Goal: Complete application form: Complete application form

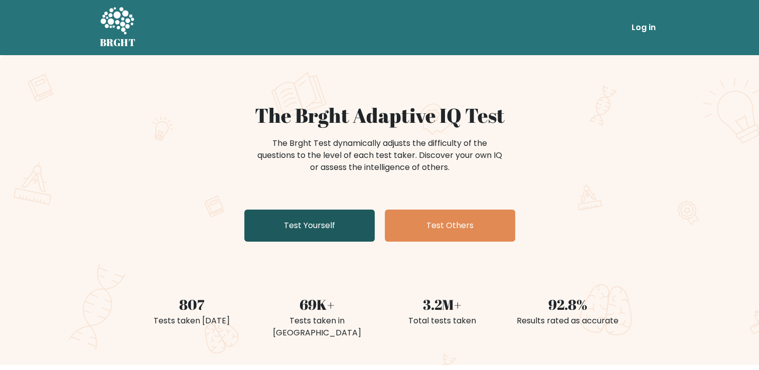
click at [339, 228] on link "Test Yourself" at bounding box center [309, 226] width 130 height 32
click at [320, 219] on link "Test Yourself" at bounding box center [309, 226] width 130 height 32
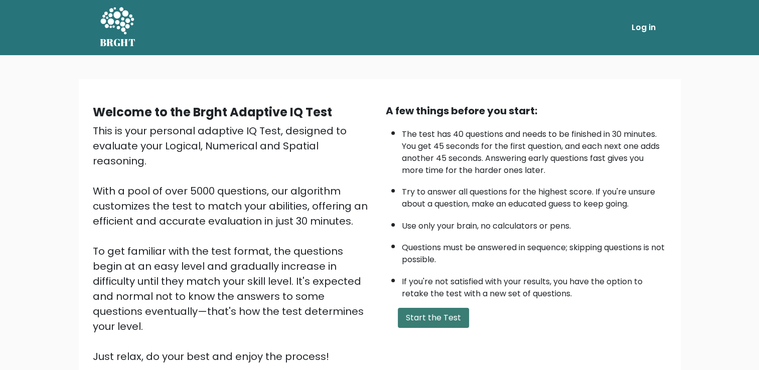
click at [420, 312] on button "Start the Test" at bounding box center [433, 318] width 71 height 20
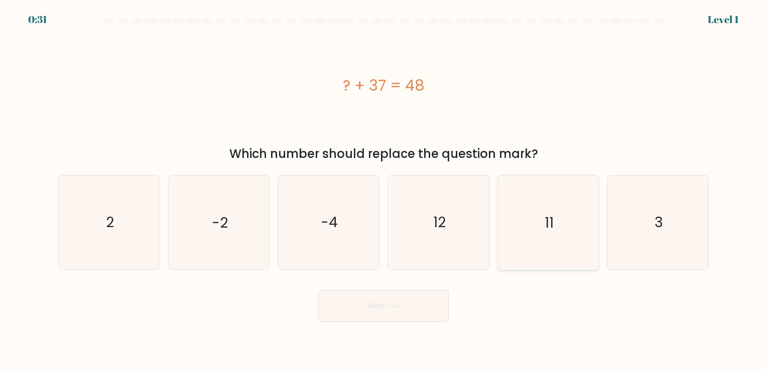
click at [539, 240] on icon "11" at bounding box center [548, 223] width 94 height 94
click at [384, 190] on input "e. 11" at bounding box center [383, 187] width 1 height 5
radio input "true"
drag, startPoint x: 393, startPoint y: 312, endPoint x: 389, endPoint y: 303, distance: 9.7
click at [389, 303] on button "Next" at bounding box center [383, 306] width 130 height 32
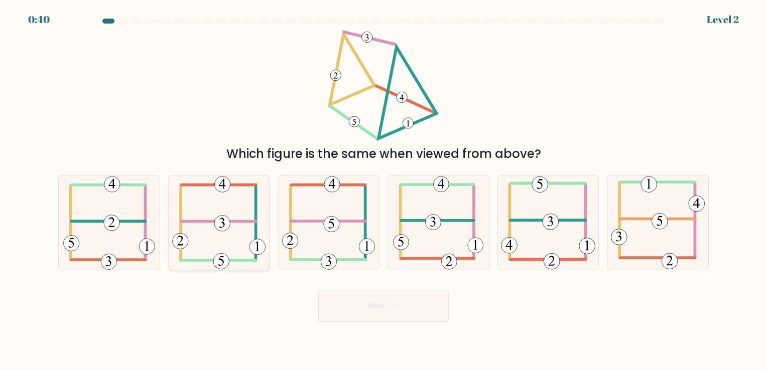
click at [222, 210] on icon at bounding box center [218, 223] width 93 height 94
click at [383, 190] on input "b." at bounding box center [383, 187] width 1 height 5
radio input "true"
drag, startPoint x: 406, startPoint y: 296, endPoint x: 417, endPoint y: 310, distance: 17.2
click at [413, 306] on button "Next" at bounding box center [383, 306] width 130 height 32
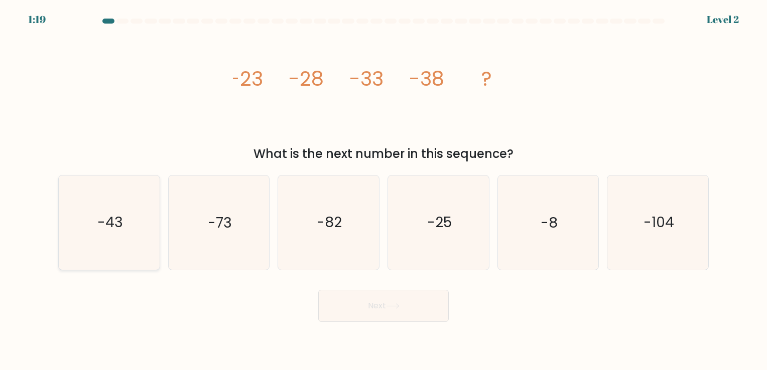
click at [131, 236] on icon "-43" at bounding box center [109, 223] width 94 height 94
click at [383, 190] on input "a. -43" at bounding box center [383, 187] width 1 height 5
radio input "true"
click at [341, 316] on button "Next" at bounding box center [383, 306] width 130 height 32
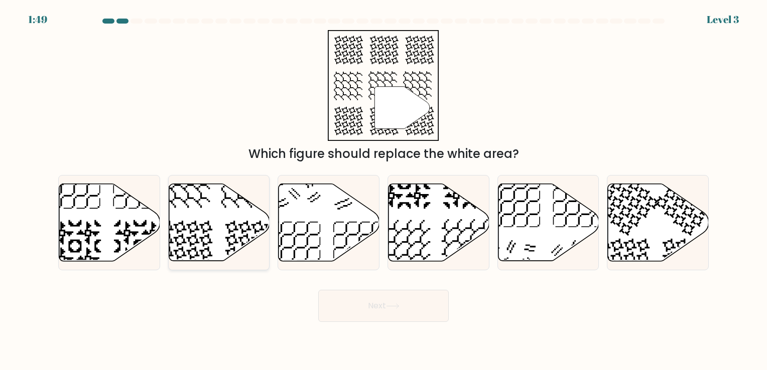
click at [212, 230] on icon at bounding box center [186, 247] width 52 height 52
click at [383, 190] on input "b." at bounding box center [383, 187] width 1 height 5
radio input "true"
click at [363, 297] on button "Next" at bounding box center [383, 306] width 130 height 32
click at [371, 312] on button "Next" at bounding box center [383, 306] width 130 height 32
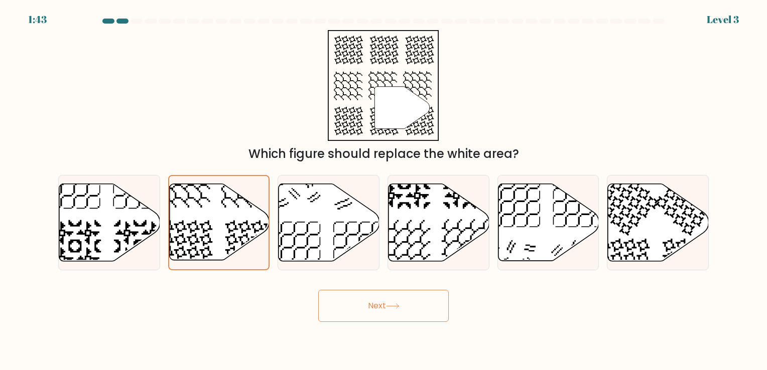
click at [371, 312] on button "Next" at bounding box center [383, 306] width 130 height 32
click at [240, 254] on icon at bounding box center [251, 247] width 52 height 52
click at [383, 190] on input "b." at bounding box center [383, 187] width 1 height 5
click at [240, 254] on icon at bounding box center [251, 247] width 52 height 52
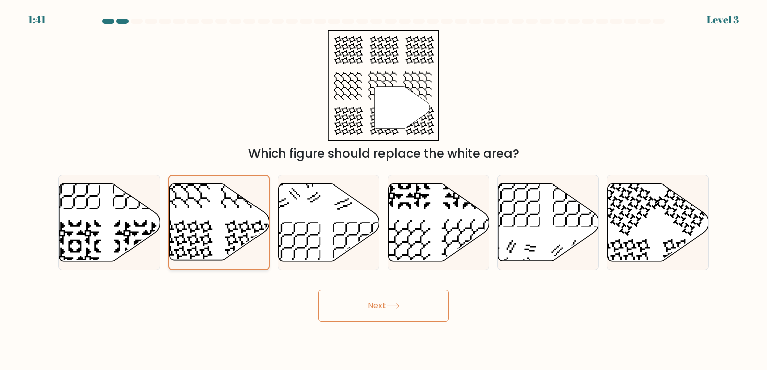
click at [383, 190] on input "b." at bounding box center [383, 187] width 1 height 5
click at [382, 314] on button "Next" at bounding box center [383, 306] width 130 height 32
click at [386, 304] on button "Next" at bounding box center [383, 306] width 130 height 32
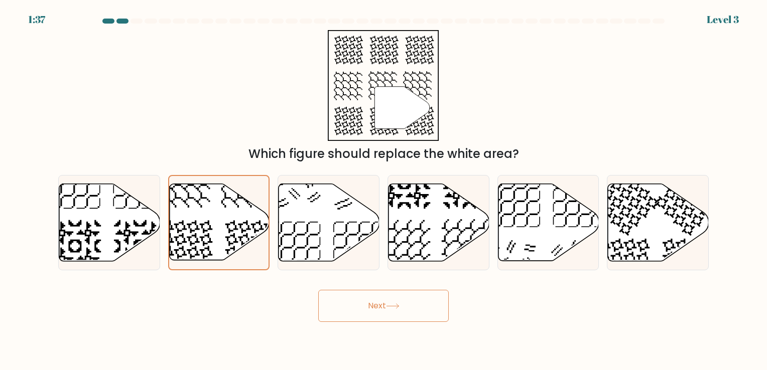
click at [386, 304] on button "Next" at bounding box center [383, 306] width 130 height 32
click at [316, 219] on icon at bounding box center [329, 222] width 101 height 77
click at [383, 190] on input "c." at bounding box center [383, 187] width 1 height 5
radio input "true"
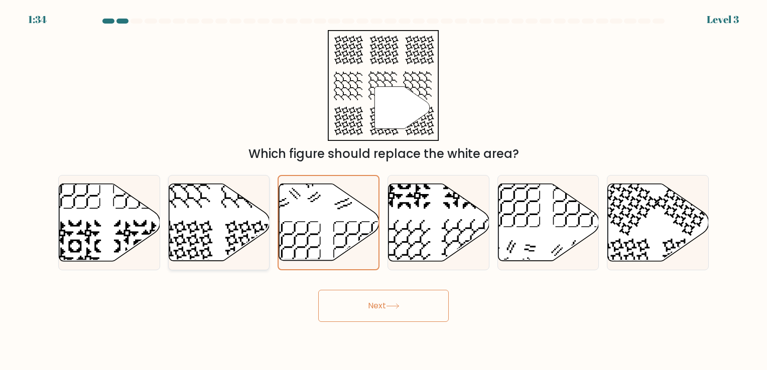
click at [251, 228] on icon at bounding box center [219, 222] width 101 height 77
click at [383, 190] on input "b." at bounding box center [383, 187] width 1 height 5
radio input "true"
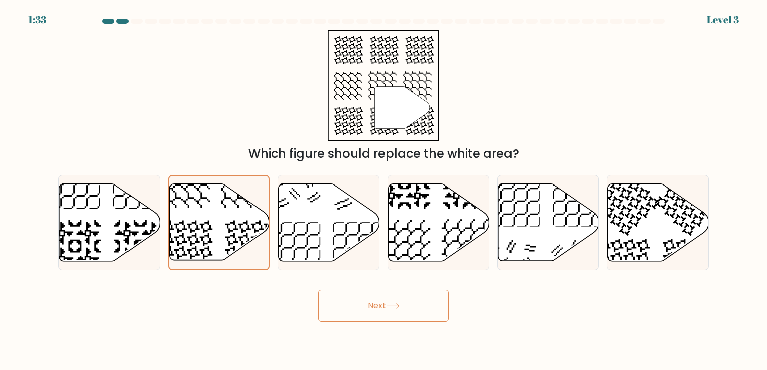
click at [349, 300] on button "Next" at bounding box center [383, 306] width 130 height 32
click at [318, 290] on button "Next" at bounding box center [383, 306] width 130 height 32
click at [353, 313] on button "Next" at bounding box center [383, 306] width 130 height 32
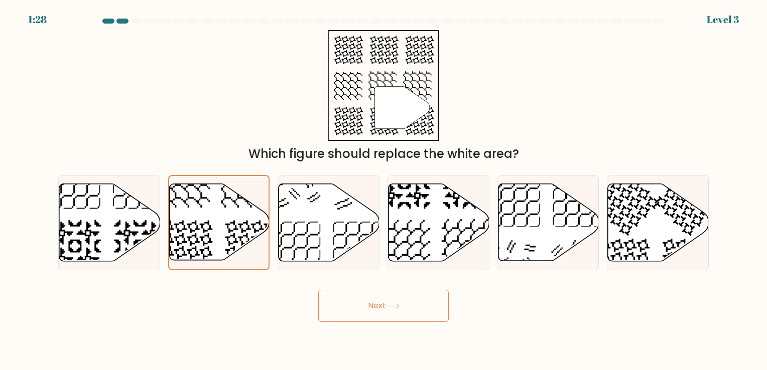
click at [353, 312] on button "Next" at bounding box center [383, 306] width 130 height 32
click at [395, 305] on icon at bounding box center [393, 307] width 14 height 6
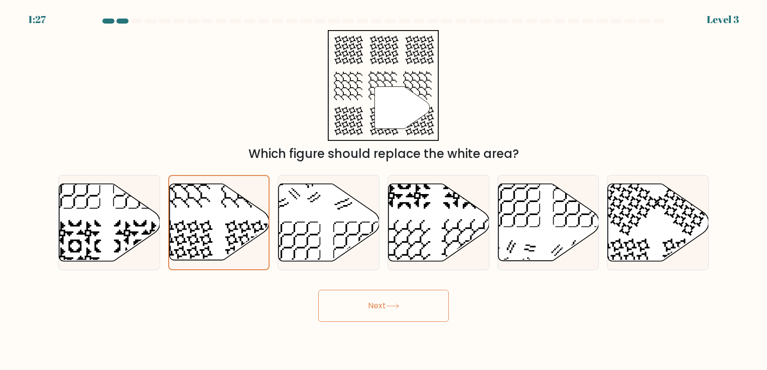
click at [395, 305] on icon at bounding box center [393, 307] width 14 height 6
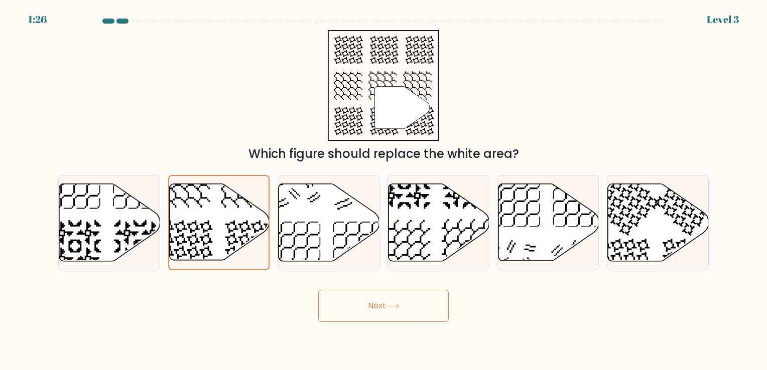
click at [395, 305] on icon at bounding box center [393, 307] width 14 height 6
click at [377, 306] on button "Next" at bounding box center [383, 306] width 130 height 32
click at [345, 191] on icon at bounding box center [328, 223] width 101 height 79
click at [383, 190] on input "c." at bounding box center [383, 187] width 1 height 5
radio input "true"
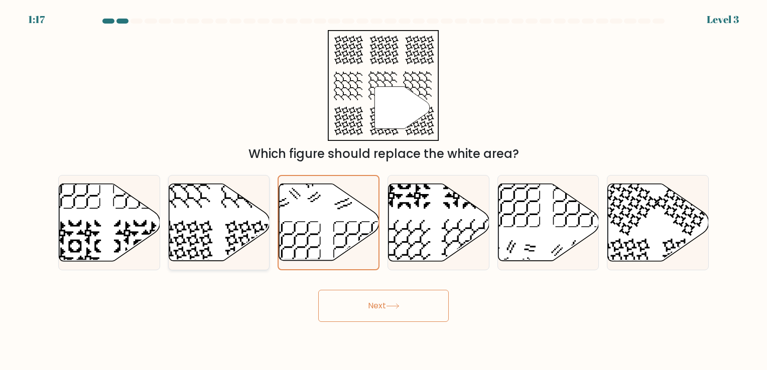
click at [244, 199] on icon at bounding box center [247, 182] width 52 height 52
click at [383, 190] on input "b." at bounding box center [383, 187] width 1 height 5
radio input "true"
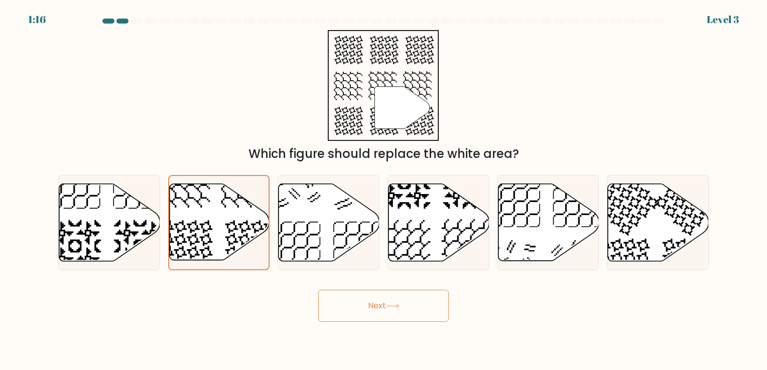
click at [403, 306] on button "Next" at bounding box center [383, 306] width 130 height 32
click at [454, 239] on icon at bounding box center [438, 222] width 101 height 77
click at [384, 190] on input "d." at bounding box center [383, 187] width 1 height 5
radio input "true"
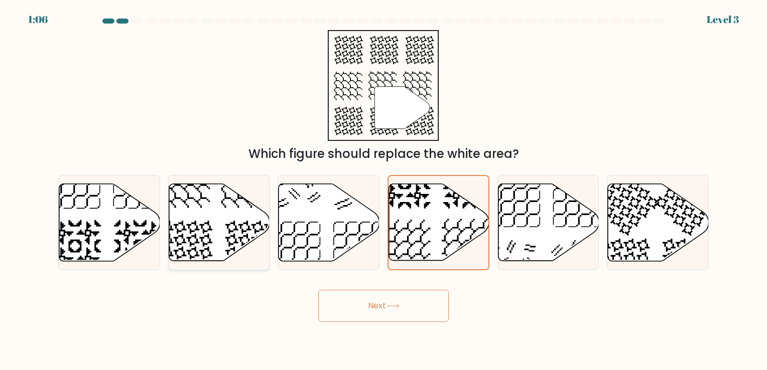
click at [218, 219] on icon at bounding box center [219, 222] width 101 height 77
click at [383, 190] on input "b." at bounding box center [383, 187] width 1 height 5
radio input "true"
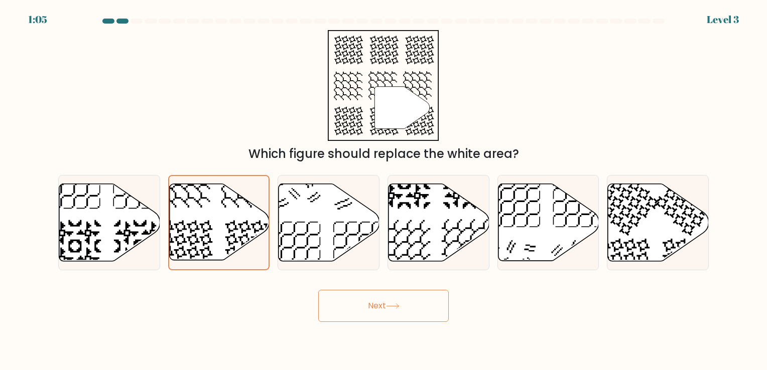
click at [365, 308] on button "Next" at bounding box center [383, 306] width 130 height 32
click at [318, 290] on button "Next" at bounding box center [383, 306] width 130 height 32
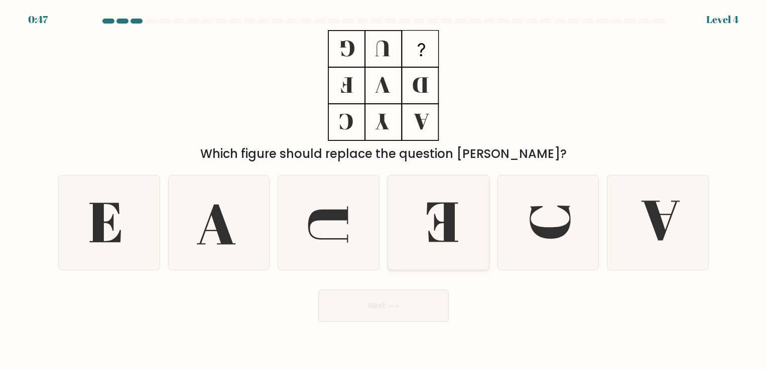
click at [456, 210] on icon at bounding box center [438, 223] width 94 height 94
click at [384, 190] on input "d." at bounding box center [383, 187] width 1 height 5
radio input "true"
click at [405, 304] on button "Next" at bounding box center [383, 306] width 130 height 32
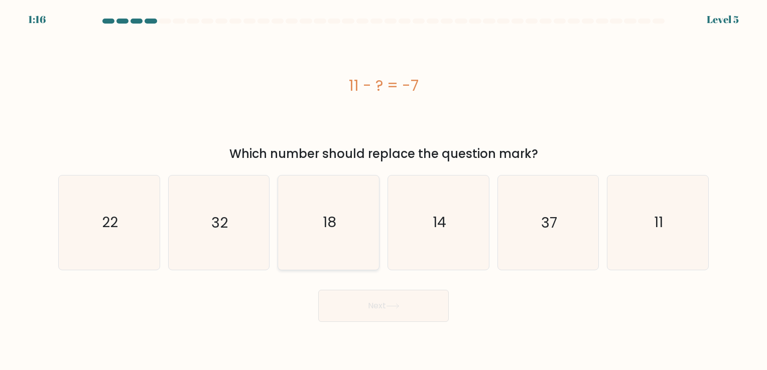
click at [345, 217] on icon "18" at bounding box center [329, 223] width 94 height 94
click at [383, 190] on input "c. 18" at bounding box center [383, 187] width 1 height 5
radio input "true"
click at [378, 302] on button "Next" at bounding box center [383, 306] width 130 height 32
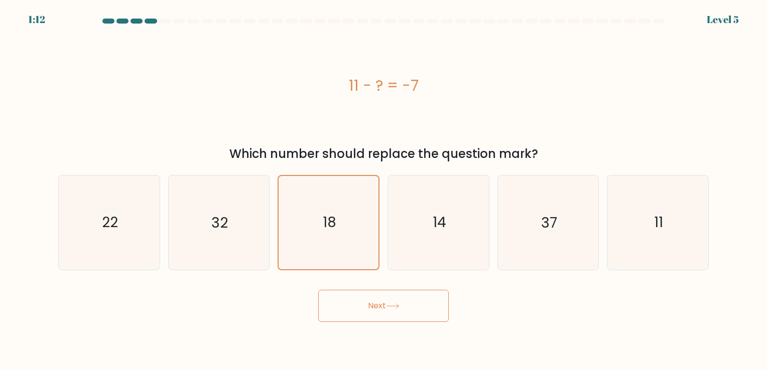
click at [354, 311] on button "Next" at bounding box center [383, 306] width 130 height 32
click at [404, 311] on button "Next" at bounding box center [383, 306] width 130 height 32
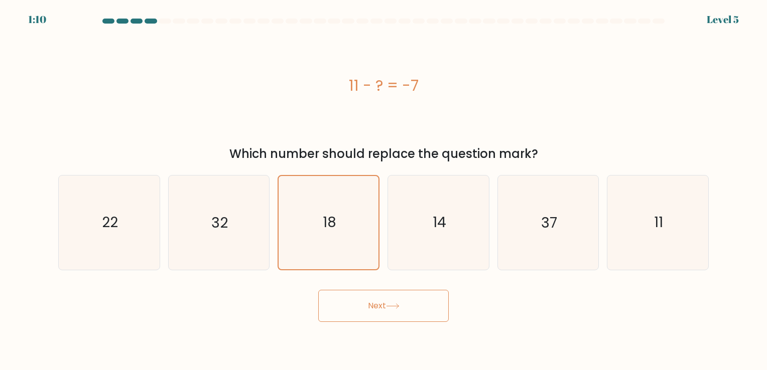
click at [402, 300] on button "Next" at bounding box center [383, 306] width 130 height 32
drag, startPoint x: 402, startPoint y: 300, endPoint x: 402, endPoint y: 319, distance: 19.1
click at [402, 319] on button "Next" at bounding box center [383, 306] width 130 height 32
click at [402, 296] on button "Next" at bounding box center [383, 306] width 130 height 32
drag, startPoint x: 402, startPoint y: 296, endPoint x: 408, endPoint y: 283, distance: 14.6
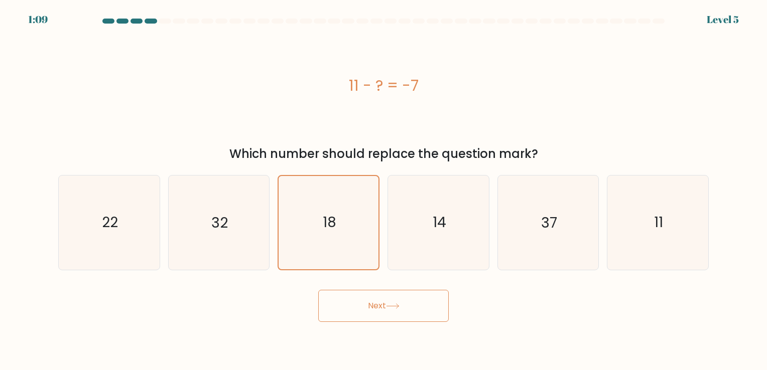
click at [403, 292] on button "Next" at bounding box center [383, 306] width 130 height 32
click at [435, 225] on text "14" at bounding box center [440, 223] width 14 height 20
click at [384, 190] on input "d. 14" at bounding box center [383, 187] width 1 height 5
radio input "true"
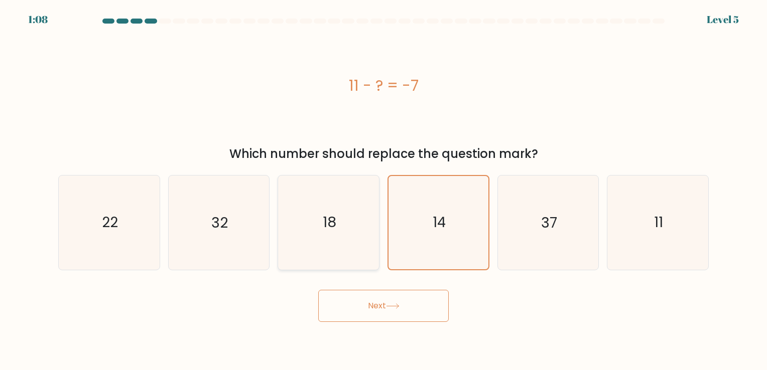
click at [349, 230] on icon "18" at bounding box center [329, 223] width 94 height 94
click at [383, 190] on input "c. 18" at bounding box center [383, 187] width 1 height 5
radio input "true"
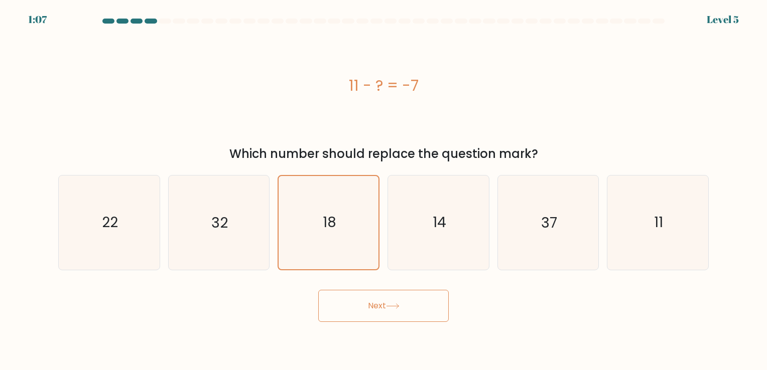
click at [360, 306] on button "Next" at bounding box center [383, 306] width 130 height 32
drag, startPoint x: 363, startPoint y: 298, endPoint x: 377, endPoint y: 298, distance: 14.6
click at [377, 298] on button "Next" at bounding box center [383, 306] width 130 height 32
click at [383, 308] on button "Next" at bounding box center [383, 306] width 130 height 32
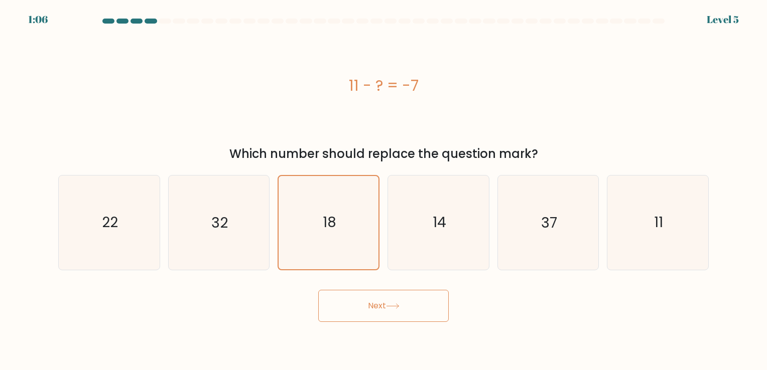
click at [383, 308] on button "Next" at bounding box center [383, 306] width 130 height 32
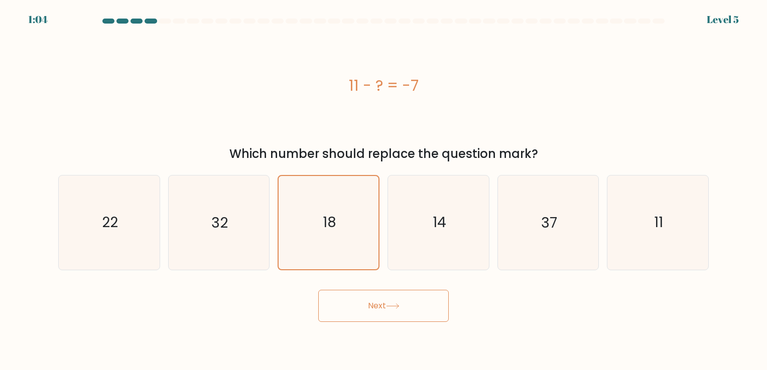
click at [383, 308] on button "Next" at bounding box center [383, 306] width 130 height 32
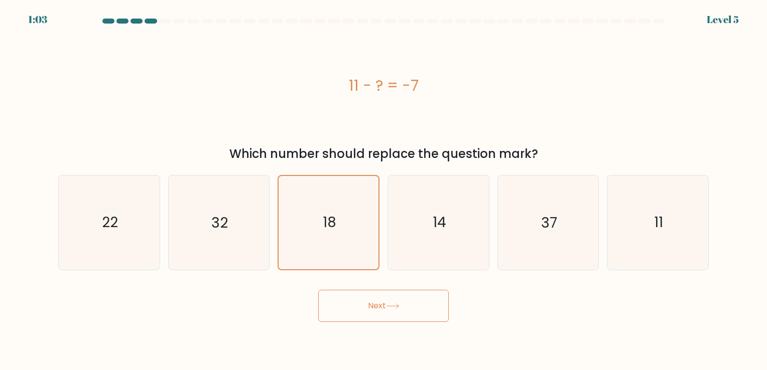
click at [383, 308] on button "Next" at bounding box center [383, 306] width 130 height 32
click at [380, 313] on button "Next" at bounding box center [383, 306] width 130 height 32
click at [379, 314] on button "Next" at bounding box center [383, 306] width 130 height 32
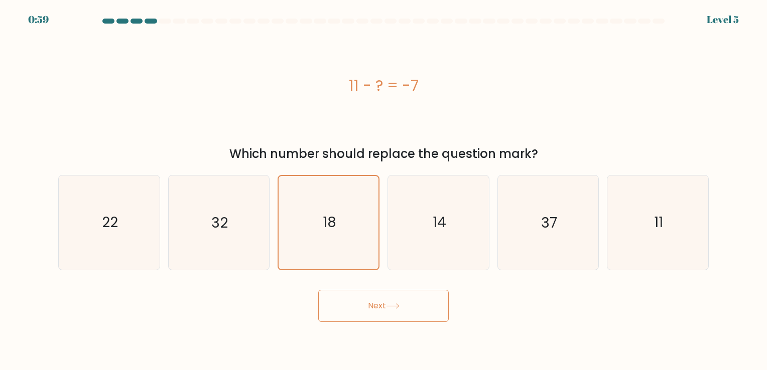
click at [374, 322] on button "Next" at bounding box center [383, 306] width 130 height 32
click at [372, 314] on button "Next" at bounding box center [383, 306] width 130 height 32
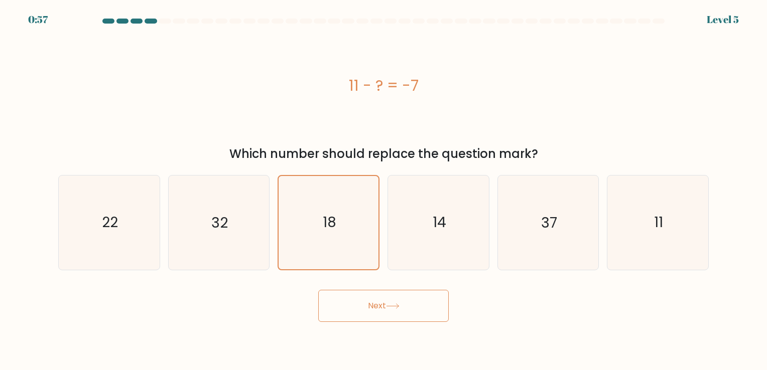
click at [372, 314] on button "Next" at bounding box center [383, 306] width 130 height 32
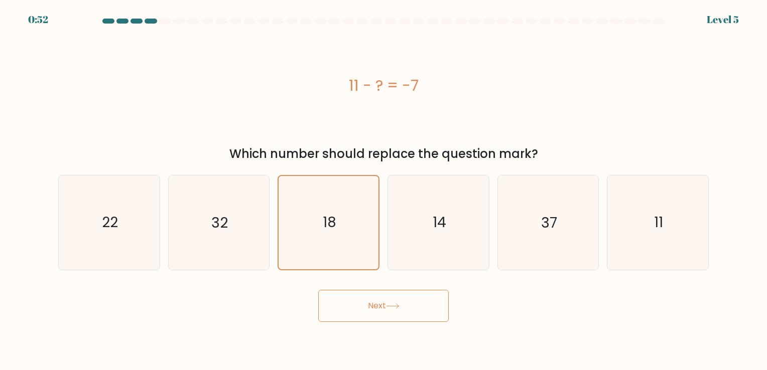
click at [372, 314] on button "Next" at bounding box center [383, 306] width 130 height 32
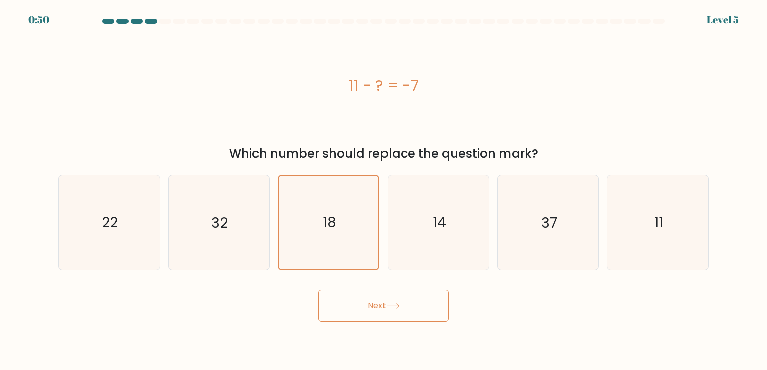
click at [372, 314] on button "Next" at bounding box center [383, 306] width 130 height 32
click at [390, 307] on icon at bounding box center [393, 307] width 14 height 6
click at [437, 238] on icon "14" at bounding box center [438, 223] width 94 height 94
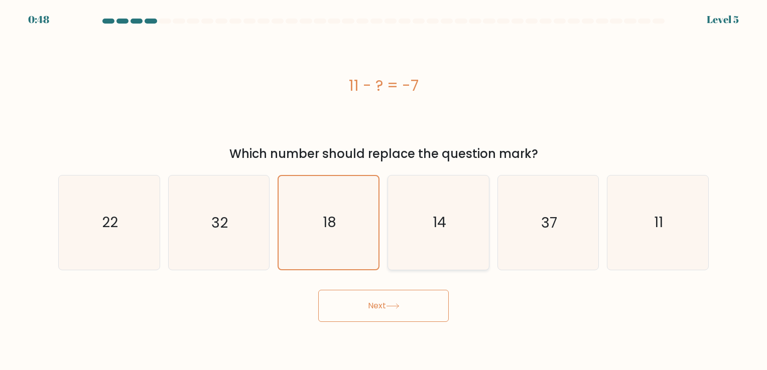
click at [384, 190] on input "d. 14" at bounding box center [383, 187] width 1 height 5
radio input "true"
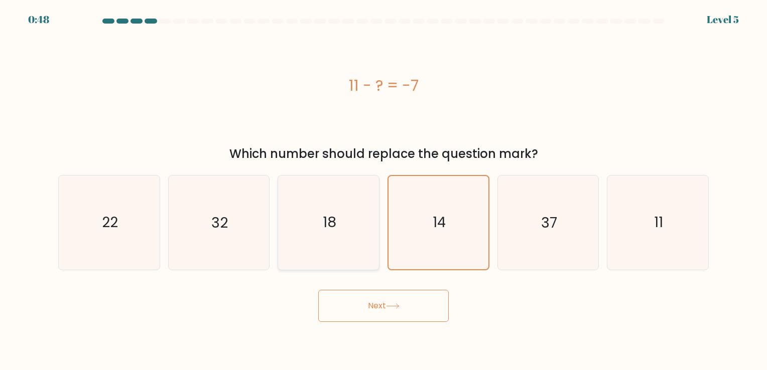
click at [360, 231] on icon "18" at bounding box center [329, 223] width 94 height 94
click at [383, 190] on input "c. 18" at bounding box center [383, 187] width 1 height 5
radio input "true"
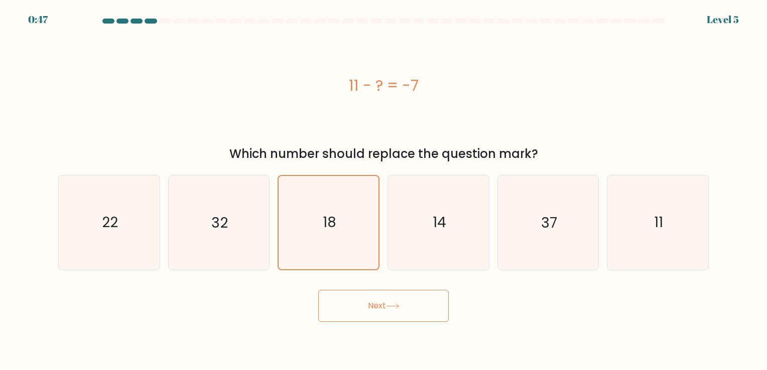
click at [383, 310] on button "Next" at bounding box center [383, 306] width 130 height 32
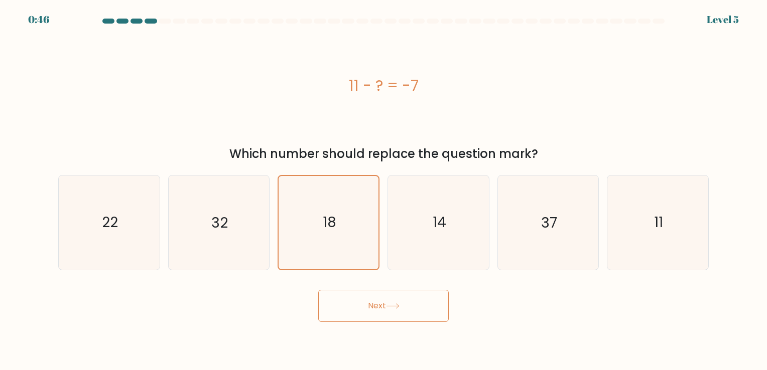
click at [383, 310] on button "Next" at bounding box center [383, 306] width 130 height 32
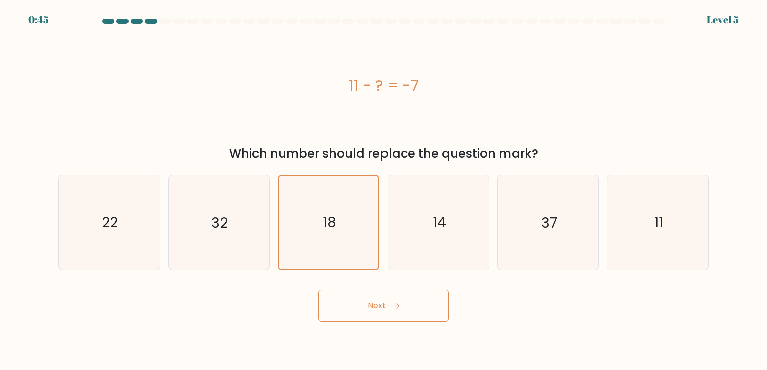
click at [383, 310] on button "Next" at bounding box center [383, 306] width 130 height 32
click at [385, 308] on button "Next" at bounding box center [383, 306] width 130 height 32
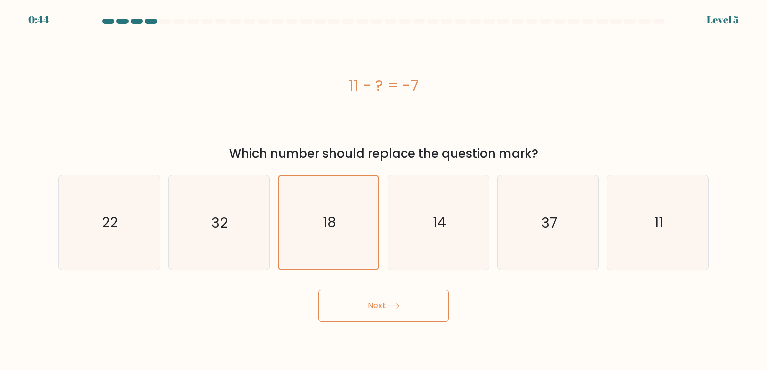
click at [385, 308] on button "Next" at bounding box center [383, 306] width 130 height 32
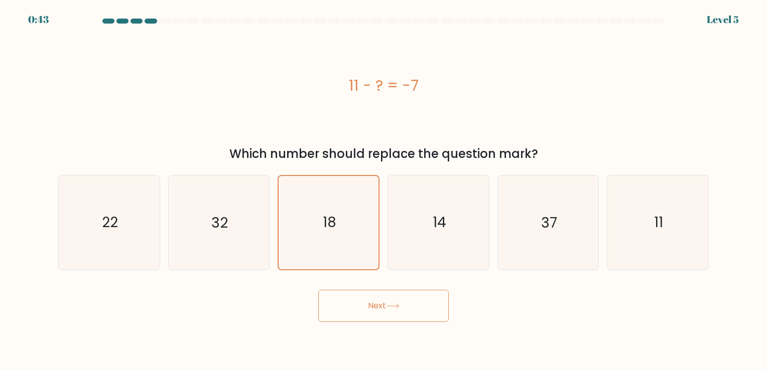
click at [385, 308] on button "Next" at bounding box center [383, 306] width 130 height 32
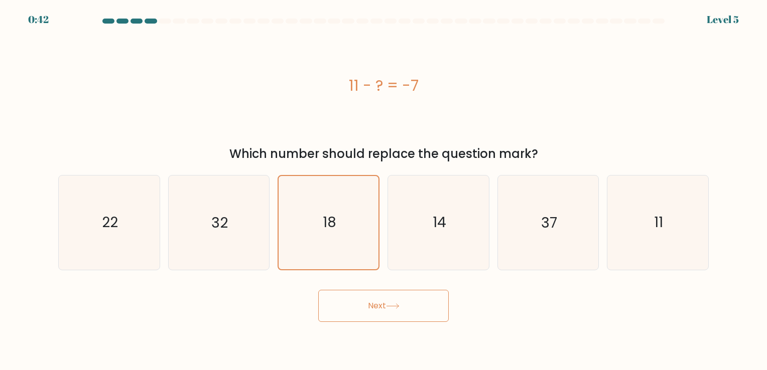
click at [385, 308] on button "Next" at bounding box center [383, 306] width 130 height 32
click at [385, 306] on button "Next" at bounding box center [383, 306] width 130 height 32
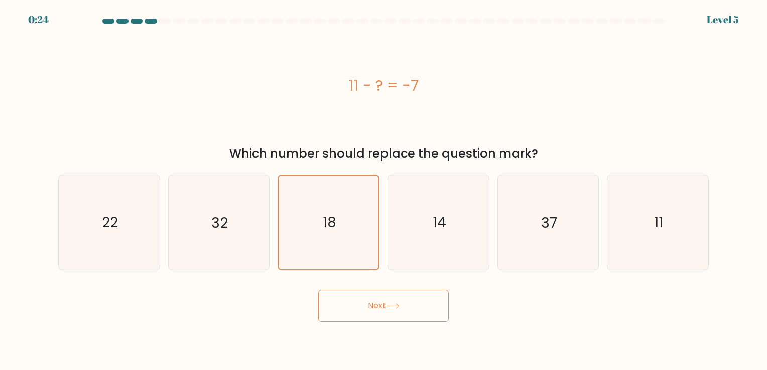
click at [394, 307] on icon at bounding box center [393, 307] width 14 height 6
click at [347, 227] on icon "18" at bounding box center [328, 222] width 93 height 93
click at [383, 190] on input "c. 18" at bounding box center [383, 187] width 1 height 5
click at [347, 227] on icon "18" at bounding box center [328, 222] width 93 height 93
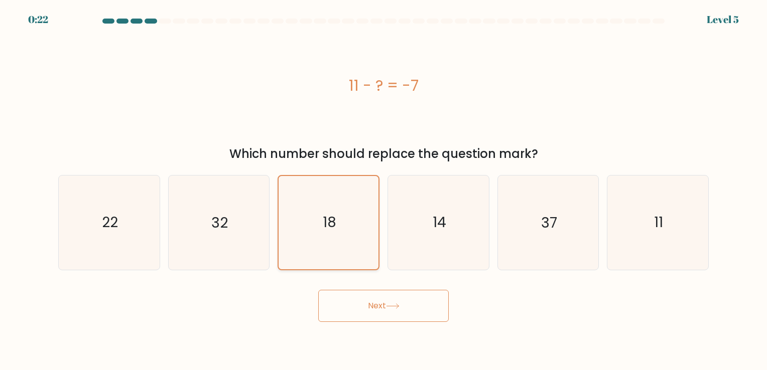
click at [383, 190] on input "c. 18" at bounding box center [383, 187] width 1 height 5
click at [386, 304] on button "Next" at bounding box center [383, 306] width 130 height 32
click at [417, 309] on button "Next" at bounding box center [383, 306] width 130 height 32
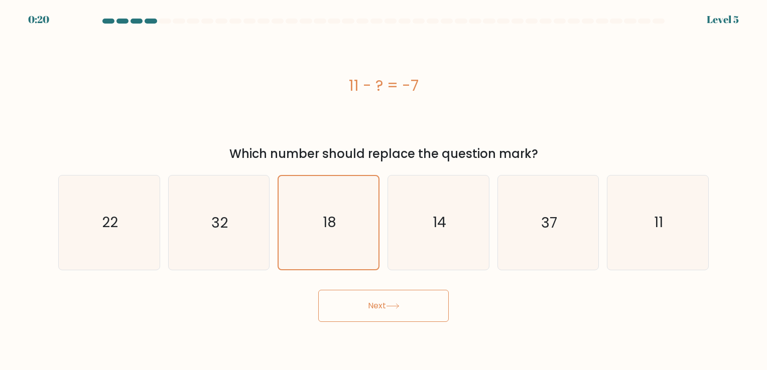
click at [417, 309] on button "Next" at bounding box center [383, 306] width 130 height 32
click at [414, 315] on button "Next" at bounding box center [383, 306] width 130 height 32
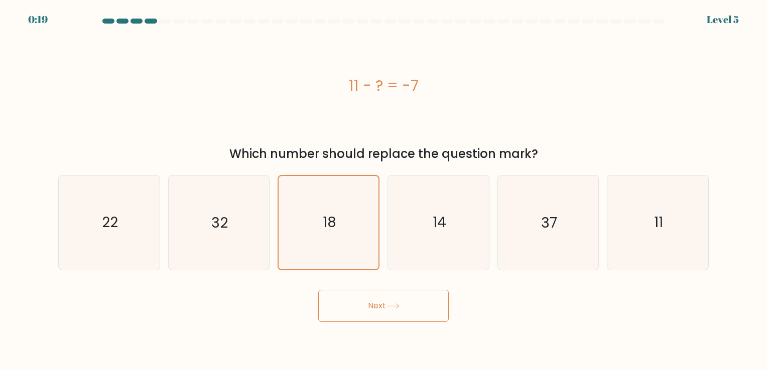
click at [414, 315] on button "Next" at bounding box center [383, 306] width 130 height 32
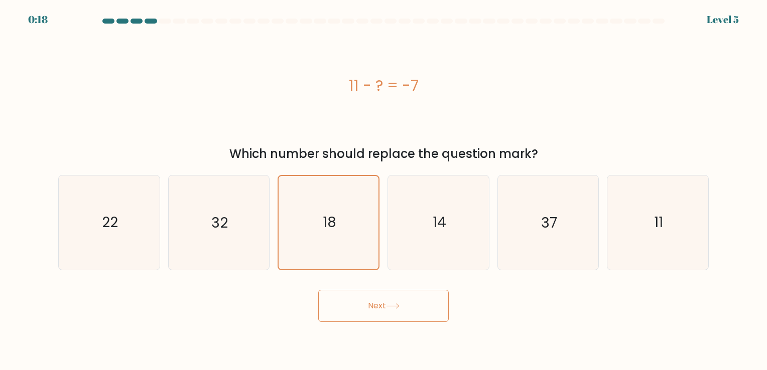
click at [414, 315] on button "Next" at bounding box center [383, 306] width 130 height 32
click at [388, 301] on button "Next" at bounding box center [383, 306] width 130 height 32
click at [431, 231] on icon "14" at bounding box center [438, 223] width 94 height 94
click at [384, 190] on input "d. 14" at bounding box center [383, 187] width 1 height 5
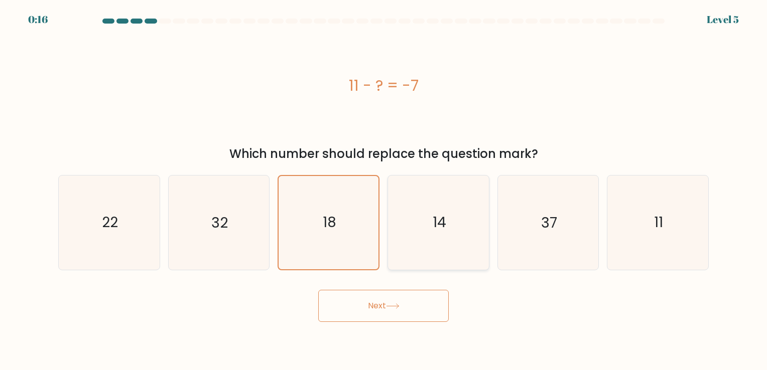
radio input "true"
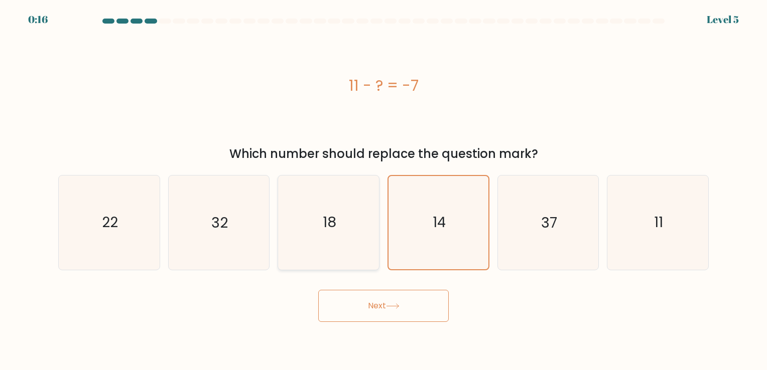
click at [356, 224] on icon "18" at bounding box center [329, 223] width 94 height 94
click at [383, 190] on input "c. 18" at bounding box center [383, 187] width 1 height 5
radio input "true"
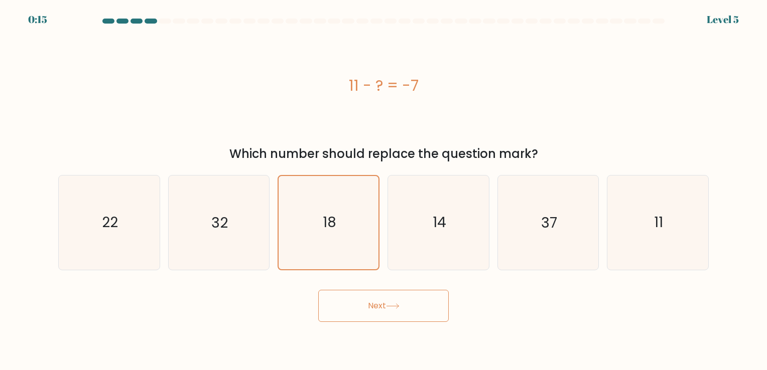
click at [396, 301] on button "Next" at bounding box center [383, 306] width 130 height 32
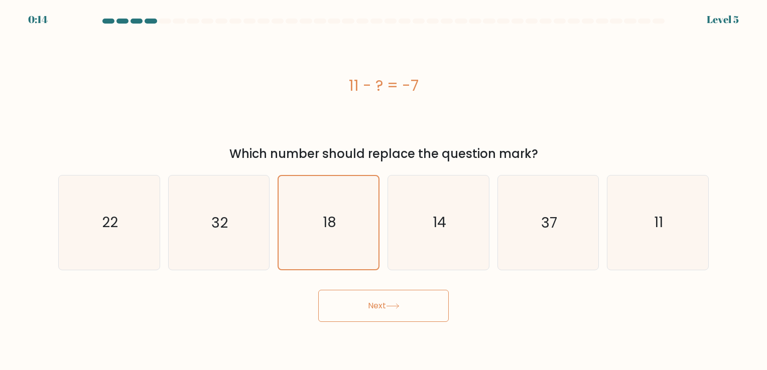
drag, startPoint x: 396, startPoint y: 301, endPoint x: 387, endPoint y: 306, distance: 10.6
click at [391, 304] on button "Next" at bounding box center [383, 306] width 130 height 32
click at [384, 304] on button "Next" at bounding box center [383, 306] width 130 height 32
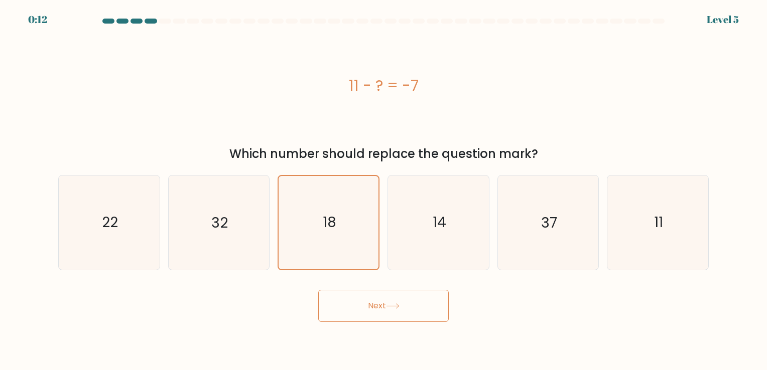
click at [384, 304] on button "Next" at bounding box center [383, 306] width 130 height 32
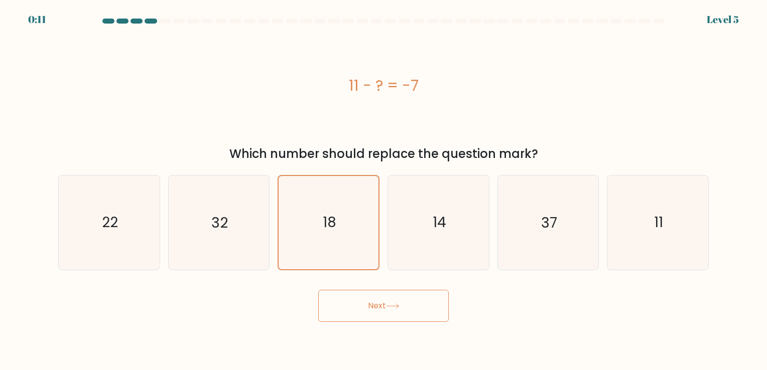
click at [384, 304] on button "Next" at bounding box center [383, 306] width 130 height 32
drag, startPoint x: 397, startPoint y: 307, endPoint x: 346, endPoint y: 234, distance: 89.0
click at [346, 234] on icon "18" at bounding box center [328, 222] width 93 height 93
click at [383, 190] on input "c. 18" at bounding box center [383, 187] width 1 height 5
click at [222, 216] on text "32" at bounding box center [219, 223] width 17 height 20
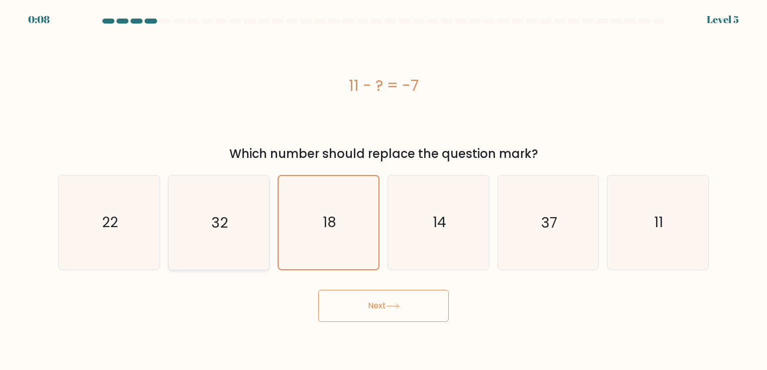
click at [383, 190] on input "b. 32" at bounding box center [383, 187] width 1 height 5
radio input "true"
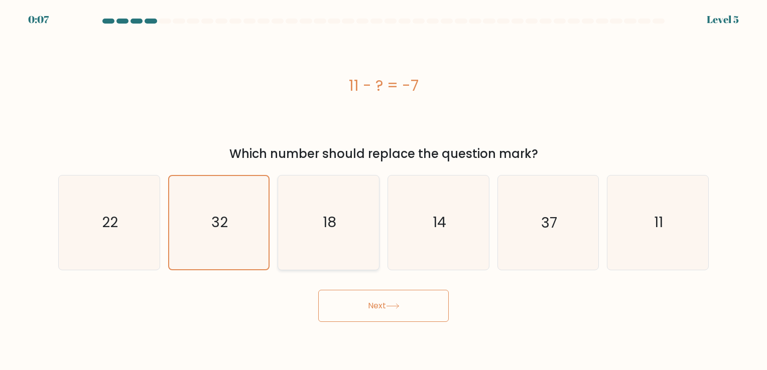
click at [329, 227] on text "18" at bounding box center [330, 223] width 14 height 20
click at [383, 190] on input "c. 18" at bounding box center [383, 187] width 1 height 5
radio input "true"
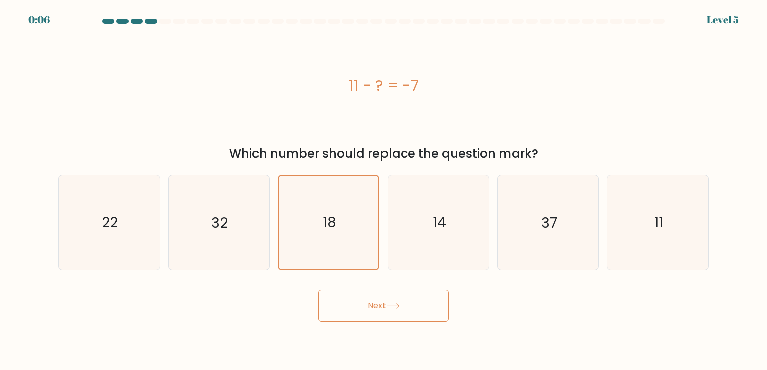
click at [368, 290] on div "Next" at bounding box center [383, 303] width 662 height 40
click at [376, 317] on button "Next" at bounding box center [383, 306] width 130 height 32
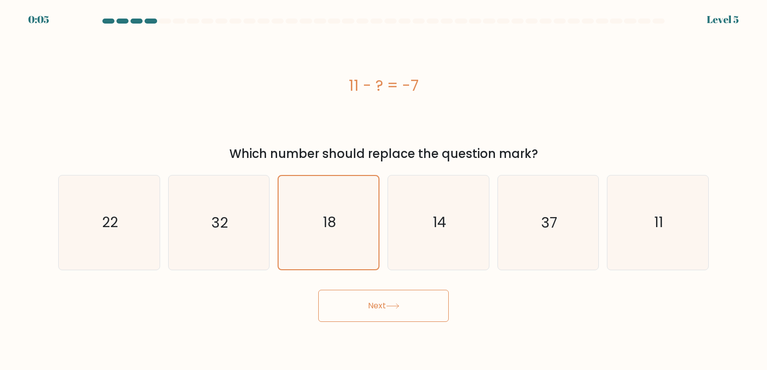
click at [376, 317] on button "Next" at bounding box center [383, 306] width 130 height 32
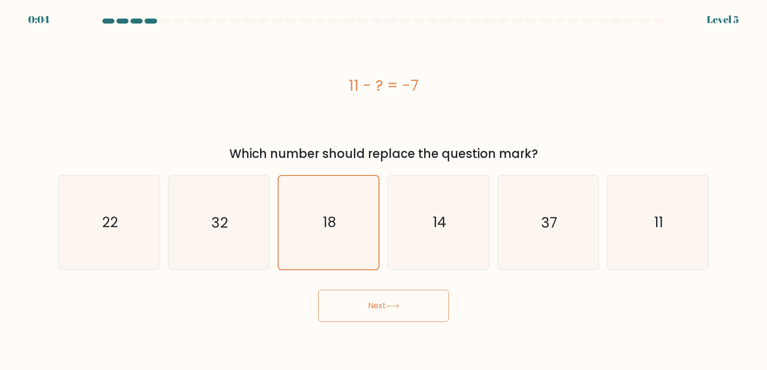
click at [377, 316] on button "Next" at bounding box center [383, 306] width 130 height 32
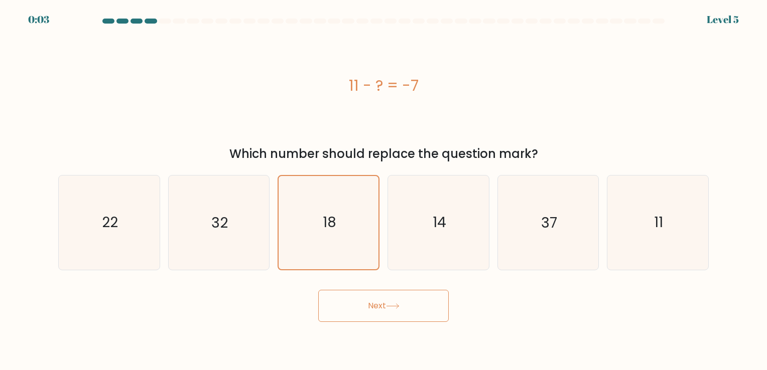
click at [377, 319] on button "Next" at bounding box center [383, 306] width 130 height 32
click at [387, 295] on button "Next" at bounding box center [383, 306] width 130 height 32
drag, startPoint x: 387, startPoint y: 295, endPoint x: 386, endPoint y: 308, distance: 13.1
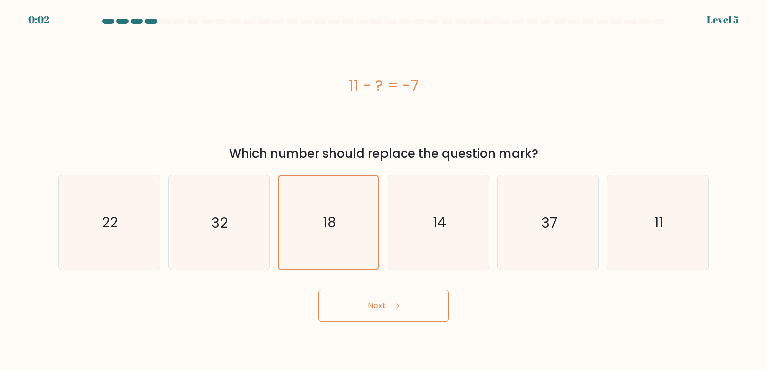
click at [388, 308] on button "Next" at bounding box center [383, 306] width 130 height 32
click at [386, 308] on button "Next" at bounding box center [383, 306] width 130 height 32
drag, startPoint x: 385, startPoint y: 306, endPoint x: 394, endPoint y: 311, distance: 10.6
click at [394, 311] on button "Next" at bounding box center [383, 306] width 130 height 32
click at [393, 308] on icon at bounding box center [393, 307] width 14 height 6
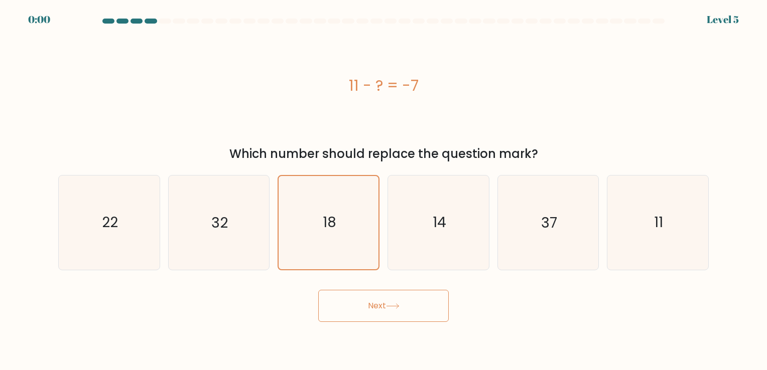
click at [393, 308] on icon at bounding box center [393, 307] width 14 height 6
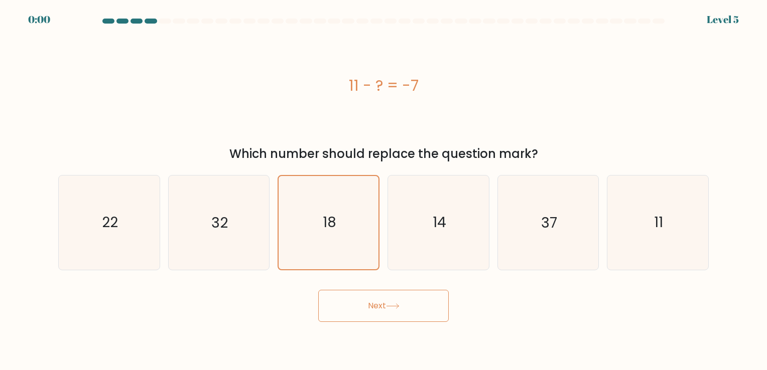
click at [393, 308] on div "Next" at bounding box center [383, 303] width 662 height 40
click at [333, 220] on text "18" at bounding box center [330, 223] width 14 height 20
click at [383, 190] on input "c. 18" at bounding box center [383, 187] width 1 height 5
click at [368, 296] on div "Next" at bounding box center [383, 303] width 662 height 40
drag, startPoint x: 332, startPoint y: 232, endPoint x: 615, endPoint y: 55, distance: 333.6
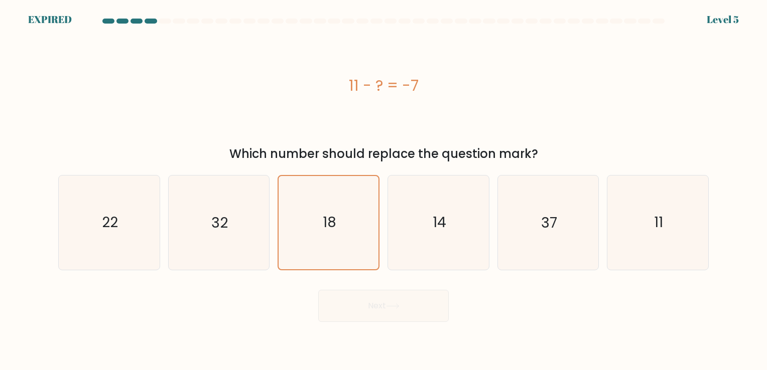
click at [615, 55] on div "11 - ? = -7" at bounding box center [383, 85] width 650 height 111
click at [348, 208] on icon "18" at bounding box center [328, 222] width 93 height 93
click at [383, 190] on input "c. 18" at bounding box center [383, 187] width 1 height 5
click at [427, 199] on icon "14" at bounding box center [438, 223] width 94 height 94
click at [384, 190] on input "d. 14" at bounding box center [383, 187] width 1 height 5
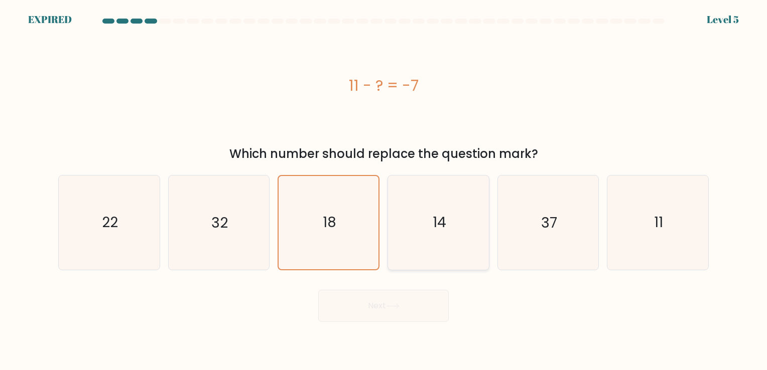
radio input "true"
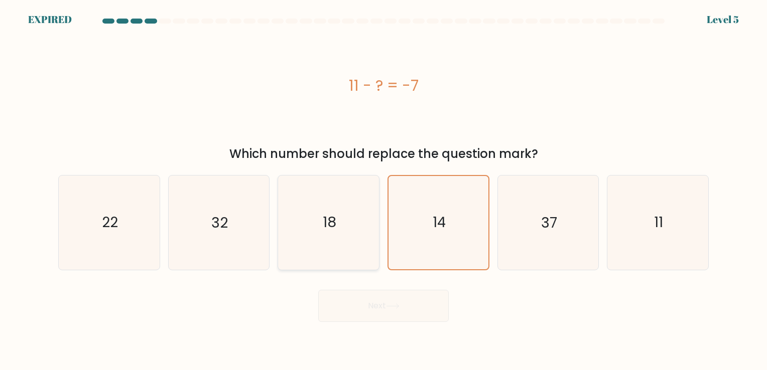
click at [362, 215] on icon "18" at bounding box center [329, 223] width 94 height 94
click at [383, 190] on input "c. 18" at bounding box center [383, 187] width 1 height 5
radio input "true"
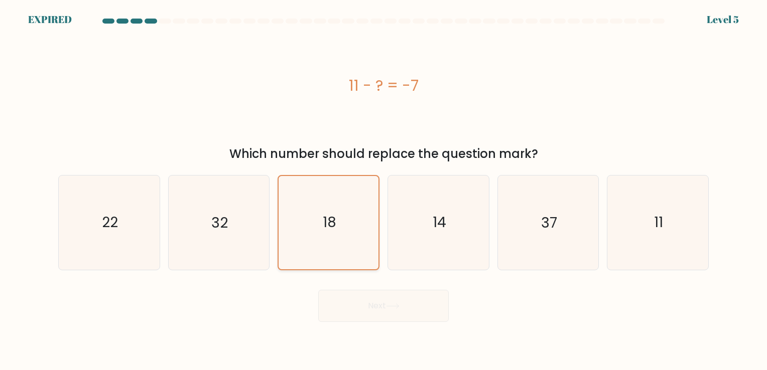
click at [326, 234] on icon "18" at bounding box center [328, 222] width 93 height 93
click at [383, 190] on input "c. 18" at bounding box center [383, 187] width 1 height 5
click at [326, 234] on icon "18" at bounding box center [328, 222] width 93 height 93
click at [383, 190] on input "c. 18" at bounding box center [383, 187] width 1 height 5
drag, startPoint x: 326, startPoint y: 234, endPoint x: 434, endPoint y: 193, distance: 115.8
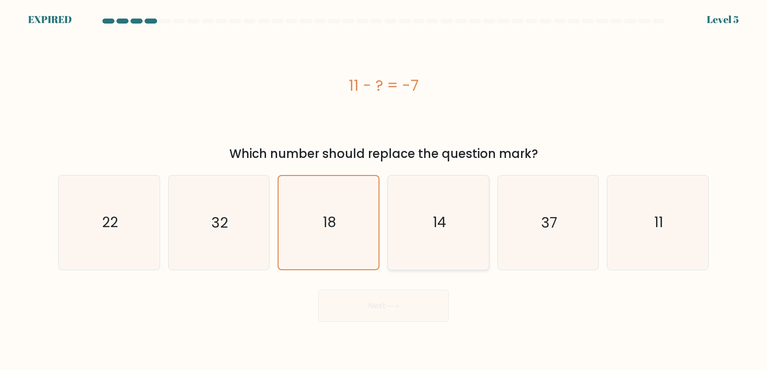
click at [434, 193] on icon "14" at bounding box center [438, 223] width 94 height 94
click at [384, 190] on input "d. 14" at bounding box center [383, 187] width 1 height 5
radio input "true"
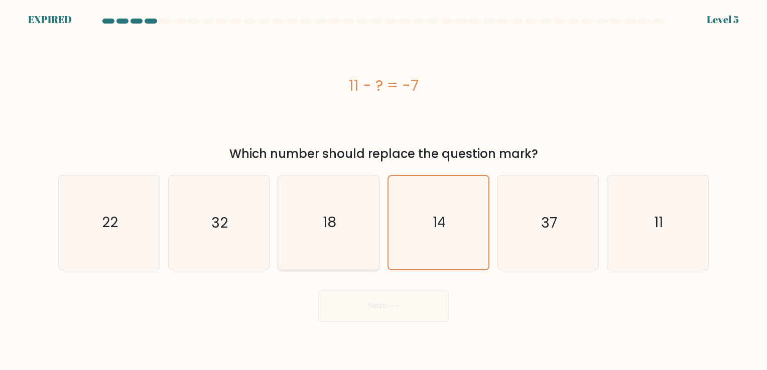
click at [344, 221] on icon "18" at bounding box center [329, 223] width 94 height 94
click at [383, 190] on input "c. 18" at bounding box center [383, 187] width 1 height 5
radio input "true"
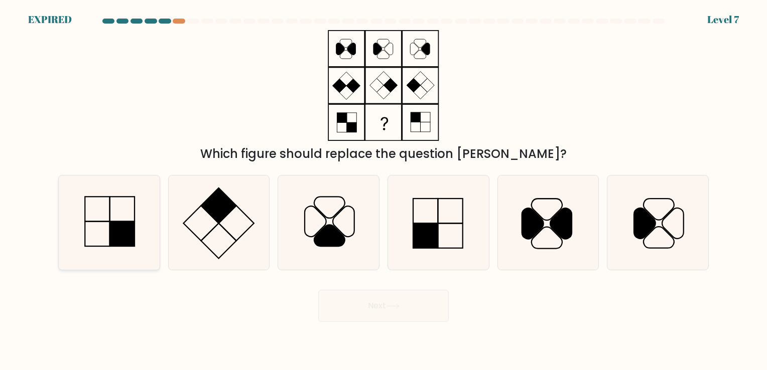
click at [132, 228] on rect at bounding box center [122, 234] width 25 height 25
click at [383, 190] on input "a." at bounding box center [383, 187] width 1 height 5
radio input "true"
click at [389, 305] on div "Next" at bounding box center [383, 303] width 662 height 40
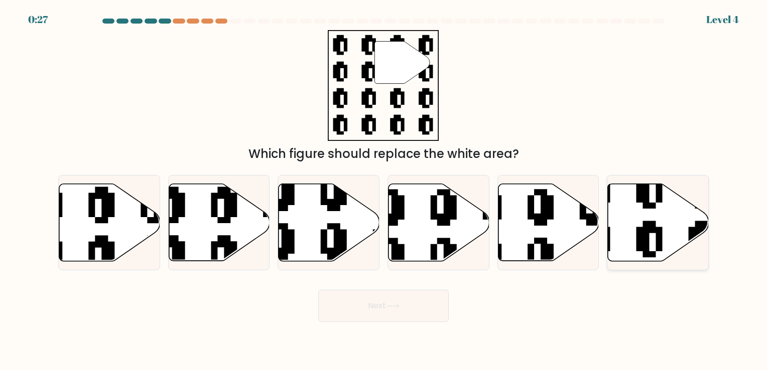
click at [622, 220] on icon at bounding box center [658, 222] width 101 height 77
click at [384, 190] on input "f." at bounding box center [383, 187] width 1 height 5
radio input "true"
click at [413, 302] on button "Next" at bounding box center [383, 306] width 130 height 32
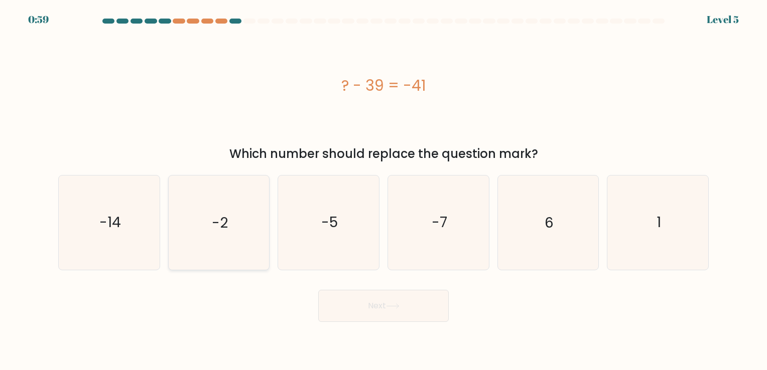
click at [216, 237] on icon "-2" at bounding box center [219, 223] width 94 height 94
click at [383, 190] on input "b. -2" at bounding box center [383, 187] width 1 height 5
radio input "true"
click at [353, 295] on button "Next" at bounding box center [383, 306] width 130 height 32
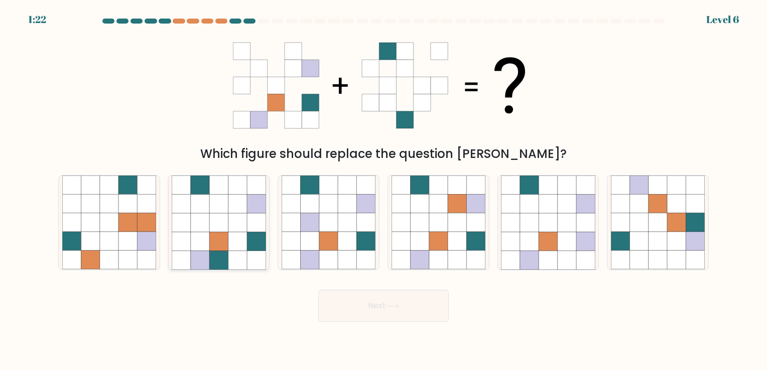
click at [233, 258] on icon at bounding box center [237, 260] width 19 height 19
click at [383, 190] on input "b." at bounding box center [383, 187] width 1 height 5
radio input "true"
click at [413, 311] on button "Next" at bounding box center [383, 306] width 130 height 32
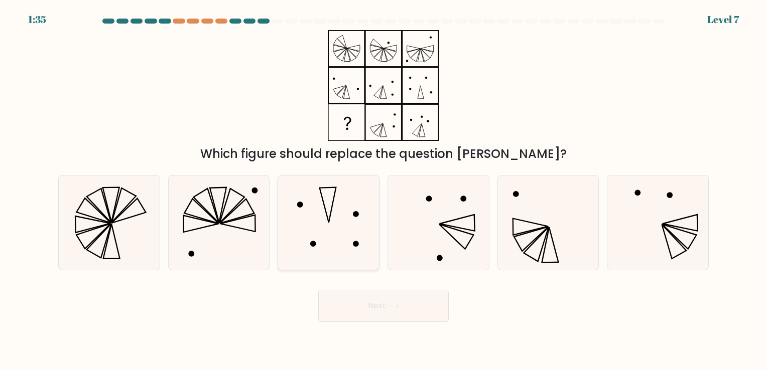
click at [348, 233] on icon at bounding box center [329, 223] width 94 height 94
click at [383, 190] on input "c." at bounding box center [383, 187] width 1 height 5
radio input "true"
click at [399, 307] on icon at bounding box center [393, 307] width 14 height 6
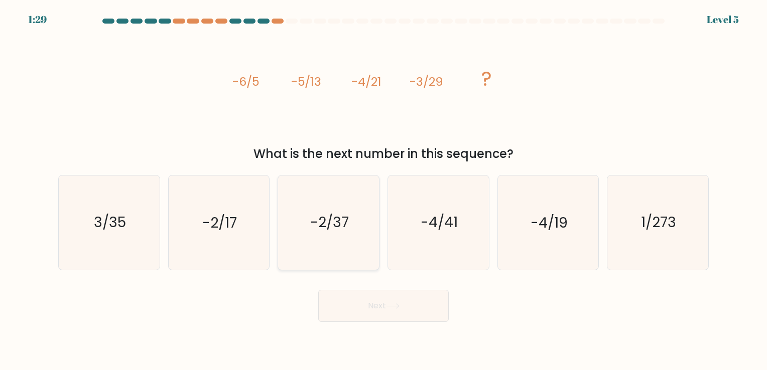
click at [333, 215] on text "-2/37" at bounding box center [329, 223] width 39 height 20
click at [383, 190] on input "c. -2/37" at bounding box center [383, 187] width 1 height 5
radio input "true"
click at [379, 309] on button "Next" at bounding box center [383, 306] width 130 height 32
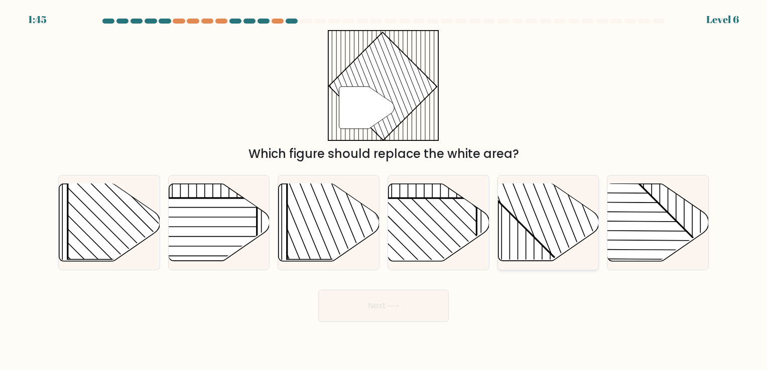
click at [531, 240] on icon at bounding box center [548, 222] width 101 height 77
click at [384, 190] on input "e." at bounding box center [383, 187] width 1 height 5
radio input "true"
click at [371, 308] on button "Next" at bounding box center [383, 306] width 130 height 32
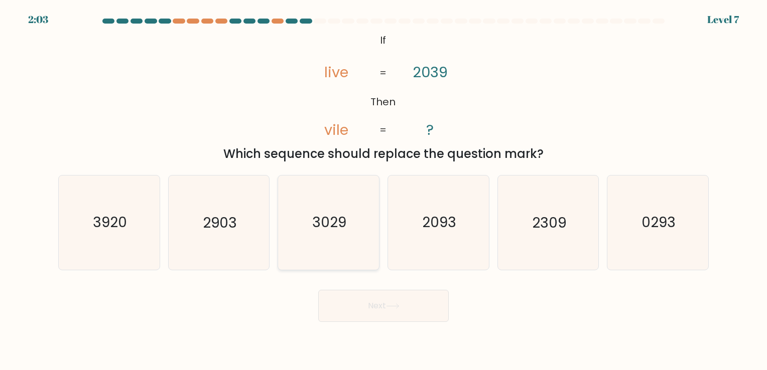
click at [329, 220] on text "3029" at bounding box center [330, 223] width 34 height 20
click at [383, 190] on input "c. 3029" at bounding box center [383, 187] width 1 height 5
radio input "true"
click at [373, 305] on button "Next" at bounding box center [383, 306] width 130 height 32
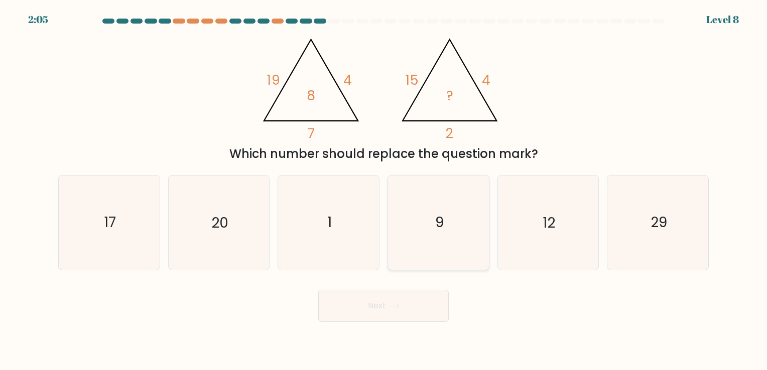
click at [426, 214] on icon "9" at bounding box center [438, 223] width 94 height 94
click at [384, 190] on input "d. 9" at bounding box center [383, 187] width 1 height 5
radio input "true"
click at [412, 306] on button "Next" at bounding box center [383, 306] width 130 height 32
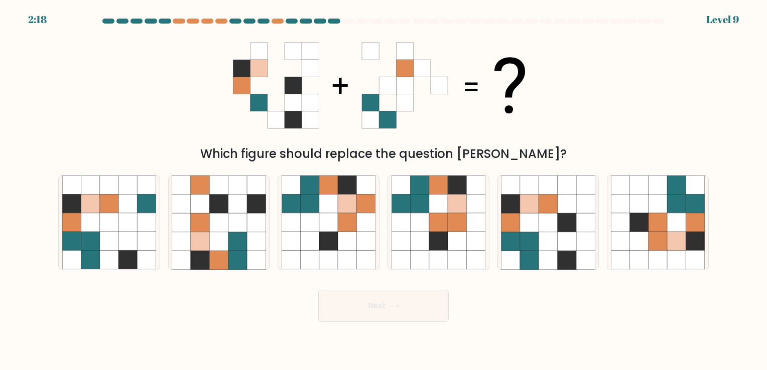
click at [381, 238] on div "c." at bounding box center [329, 222] width 110 height 95
click at [315, 229] on icon at bounding box center [310, 222] width 19 height 19
click at [383, 190] on input "c." at bounding box center [383, 187] width 1 height 5
radio input "true"
click at [315, 229] on icon at bounding box center [310, 223] width 19 height 19
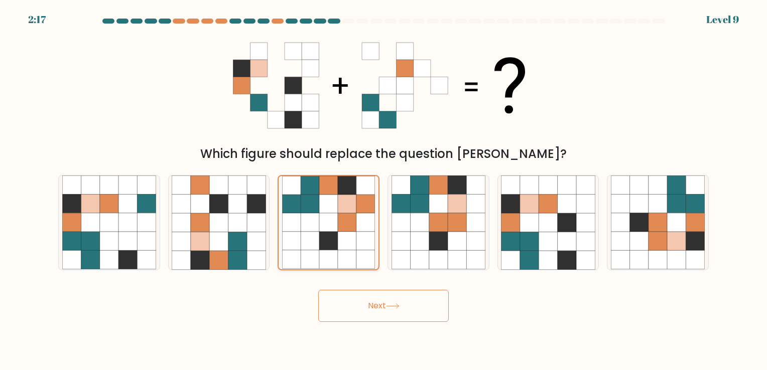
click at [383, 190] on input "c." at bounding box center [383, 187] width 1 height 5
click at [520, 203] on icon at bounding box center [529, 204] width 19 height 19
click at [384, 190] on input "e." at bounding box center [383, 187] width 1 height 5
radio input "true"
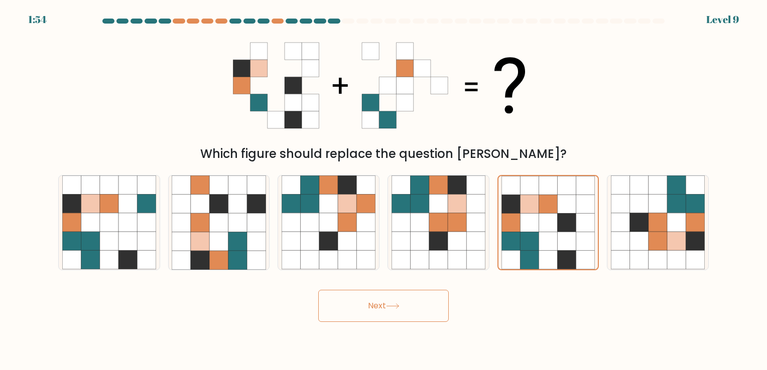
click at [379, 317] on button "Next" at bounding box center [383, 306] width 130 height 32
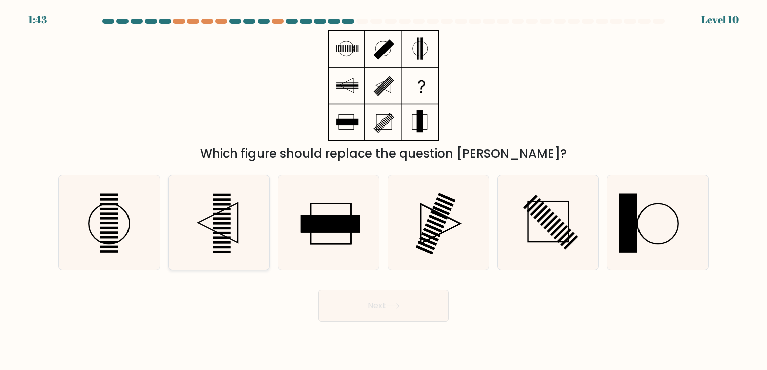
click at [225, 210] on rect at bounding box center [222, 209] width 18 height 3
click at [383, 190] on input "b." at bounding box center [383, 187] width 1 height 5
radio input "true"
click at [356, 302] on button "Next" at bounding box center [383, 306] width 130 height 32
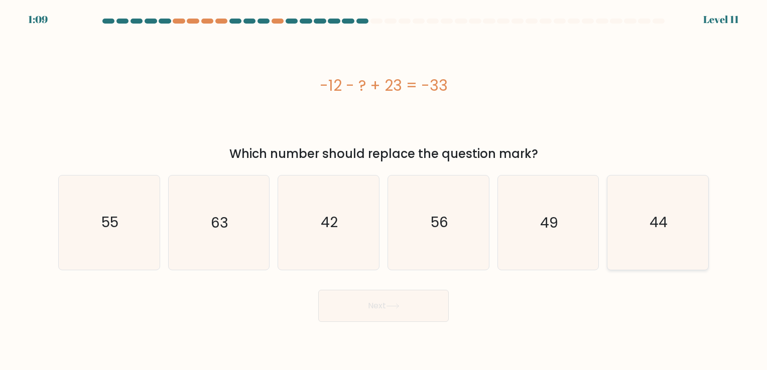
click at [649, 236] on icon "44" at bounding box center [658, 223] width 94 height 94
click at [384, 190] on input "f. 44" at bounding box center [383, 187] width 1 height 5
radio input "true"
click at [411, 309] on button "Next" at bounding box center [383, 306] width 130 height 32
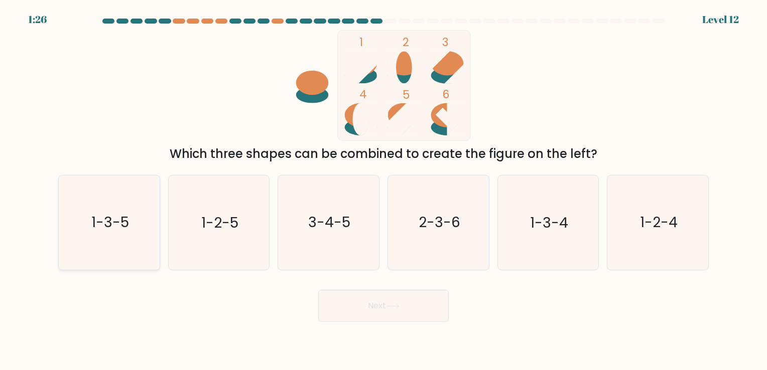
click at [116, 222] on text "1-3-5" at bounding box center [110, 223] width 38 height 20
click at [383, 190] on input "a. 1-3-5" at bounding box center [383, 187] width 1 height 5
radio input "true"
click at [425, 304] on button "Next" at bounding box center [383, 306] width 130 height 32
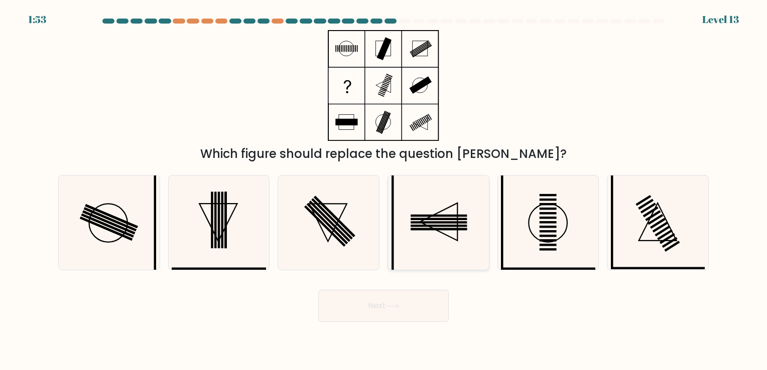
click at [462, 220] on rect at bounding box center [439, 219] width 56 height 2
click at [384, 190] on input "d." at bounding box center [383, 187] width 1 height 5
radio input "true"
click at [418, 304] on button "Next" at bounding box center [383, 306] width 130 height 32
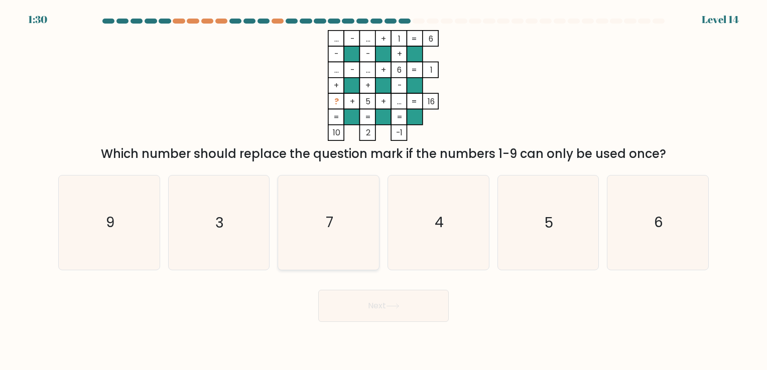
click at [334, 215] on icon "7" at bounding box center [329, 223] width 94 height 94
click at [383, 190] on input "c. 7" at bounding box center [383, 187] width 1 height 5
radio input "true"
click at [363, 300] on button "Next" at bounding box center [383, 306] width 130 height 32
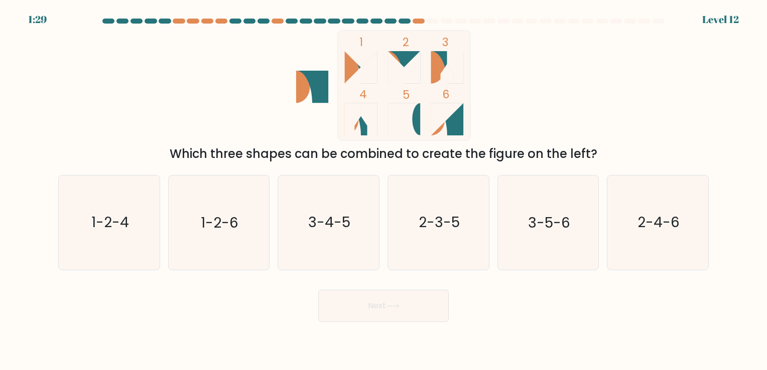
click at [450, 128] on icon at bounding box center [447, 119] width 33 height 33
click at [663, 219] on text "2-4-6" at bounding box center [658, 223] width 42 height 20
click at [384, 190] on input "f. 2-4-6" at bounding box center [383, 187] width 1 height 5
radio input "true"
click at [430, 306] on button "Next" at bounding box center [383, 306] width 130 height 32
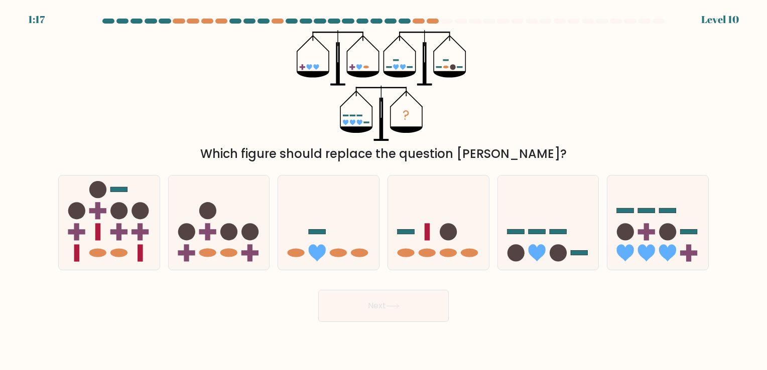
click at [318, 290] on button "Next" at bounding box center [383, 306] width 130 height 32
click at [418, 227] on icon at bounding box center [438, 222] width 101 height 83
click at [384, 190] on input "d." at bounding box center [383, 187] width 1 height 5
radio input "true"
click at [418, 227] on icon at bounding box center [438, 223] width 100 height 83
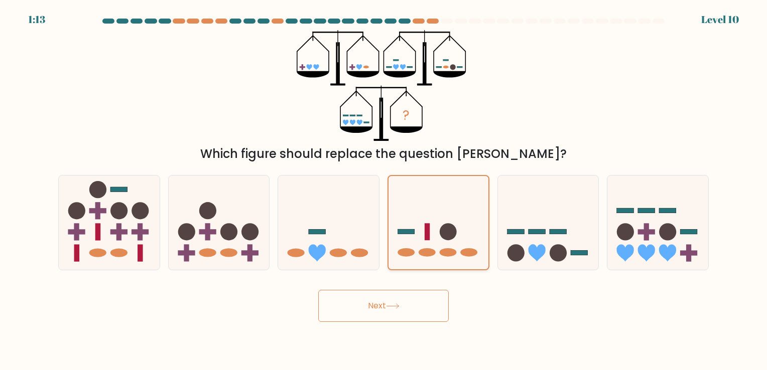
click at [384, 190] on input "d." at bounding box center [383, 187] width 1 height 5
click at [342, 238] on icon at bounding box center [328, 222] width 101 height 83
click at [383, 190] on input "c." at bounding box center [383, 187] width 1 height 5
radio input "true"
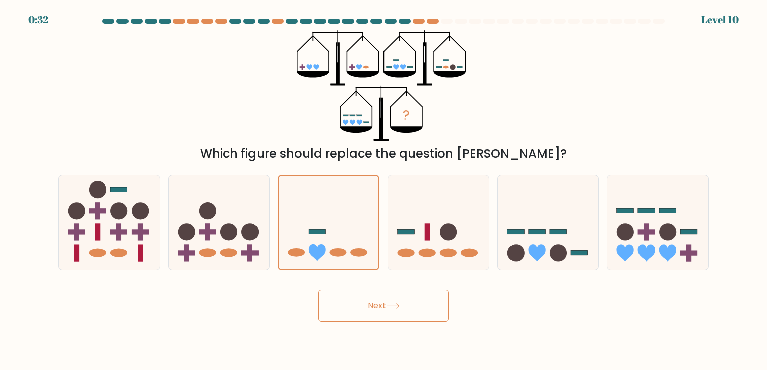
click at [384, 312] on button "Next" at bounding box center [383, 306] width 130 height 32
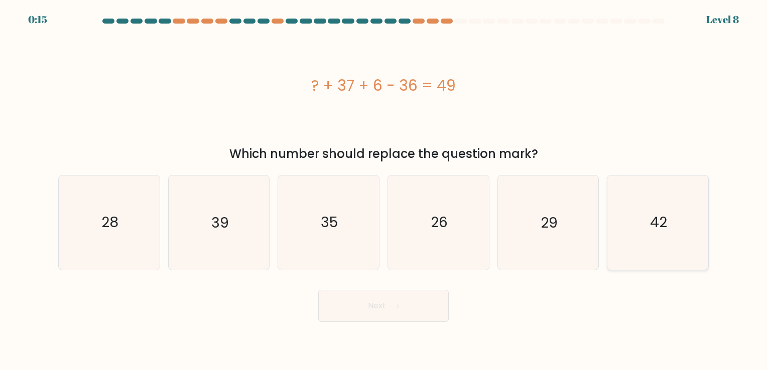
click at [649, 182] on icon "42" at bounding box center [658, 223] width 94 height 94
click at [384, 185] on input "f. 42" at bounding box center [383, 187] width 1 height 5
radio input "true"
click at [432, 304] on button "Next" at bounding box center [383, 306] width 130 height 32
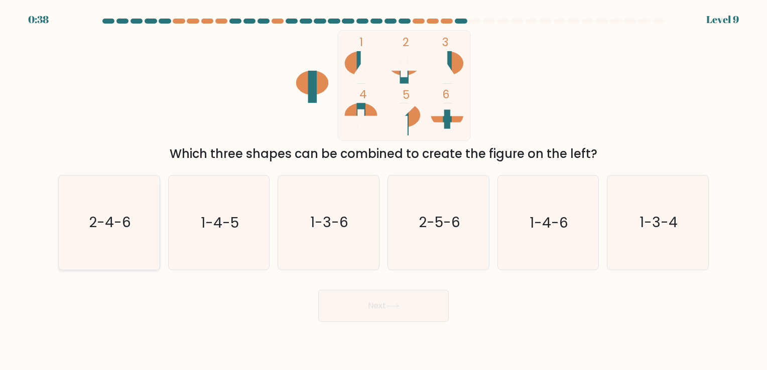
click at [123, 219] on text "2-4-6" at bounding box center [110, 223] width 42 height 20
click at [383, 190] on input "a. 2-4-6" at bounding box center [383, 187] width 1 height 5
radio input "true"
click at [325, 315] on button "Next" at bounding box center [383, 306] width 130 height 32
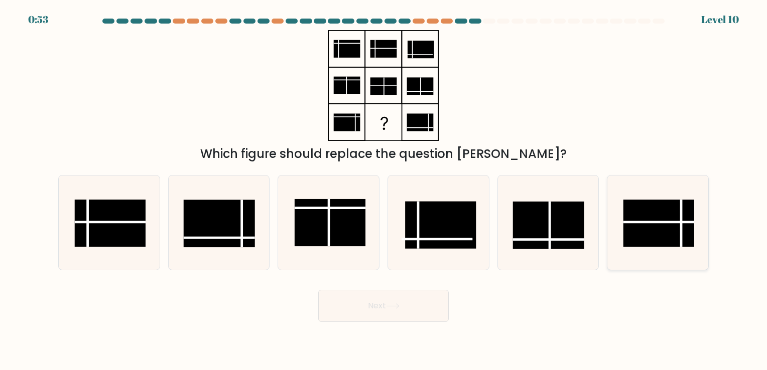
click at [653, 216] on rect at bounding box center [658, 223] width 71 height 47
click at [384, 190] on input "f." at bounding box center [383, 187] width 1 height 5
radio input "true"
drag, startPoint x: 399, startPoint y: 323, endPoint x: 405, endPoint y: 308, distance: 16.0
click at [405, 308] on body "0:52 Level 10" at bounding box center [383, 185] width 767 height 370
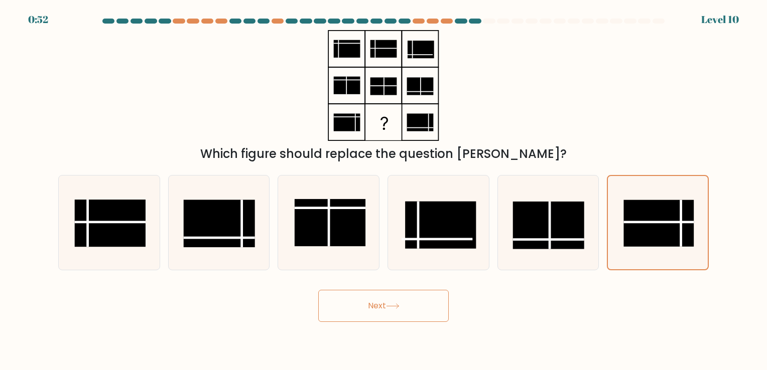
click at [405, 308] on button "Next" at bounding box center [383, 306] width 130 height 32
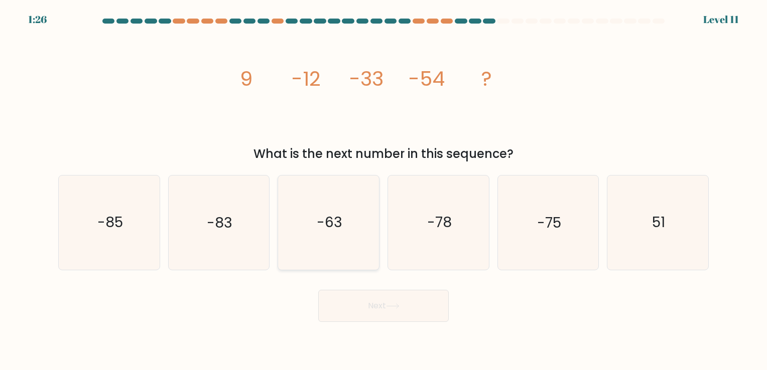
click at [317, 205] on icon "-63" at bounding box center [329, 223] width 94 height 94
click at [383, 190] on input "c. -63" at bounding box center [383, 187] width 1 height 5
radio input "true"
click at [363, 298] on button "Next" at bounding box center [383, 306] width 130 height 32
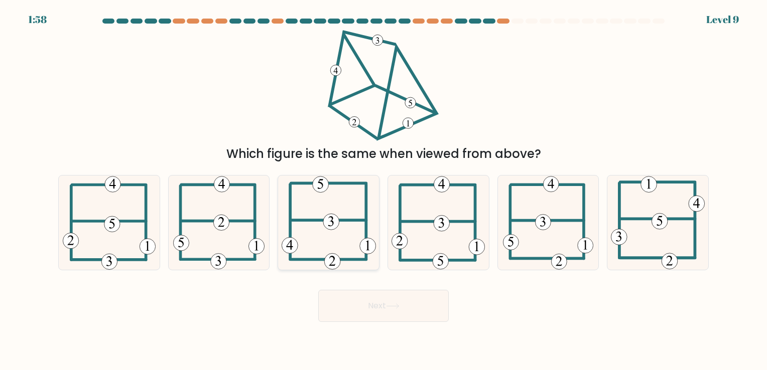
click at [332, 234] on icon at bounding box center [329, 223] width 94 height 94
click at [383, 190] on input "c." at bounding box center [383, 187] width 1 height 5
radio input "true"
click at [381, 314] on button "Next" at bounding box center [383, 306] width 130 height 32
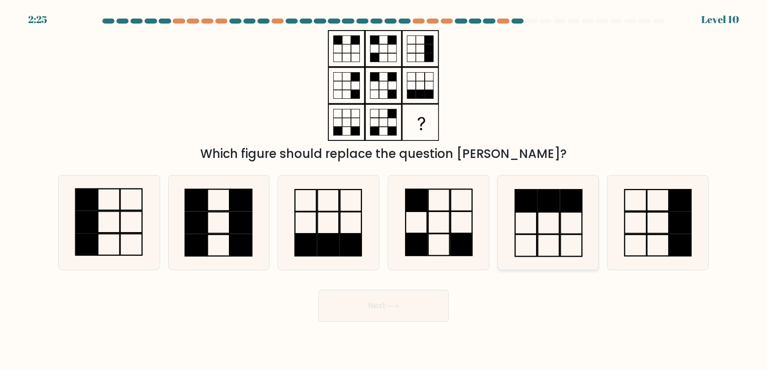
click at [562, 200] on rect at bounding box center [571, 201] width 22 height 22
click at [384, 190] on input "e." at bounding box center [383, 187] width 1 height 5
radio input "true"
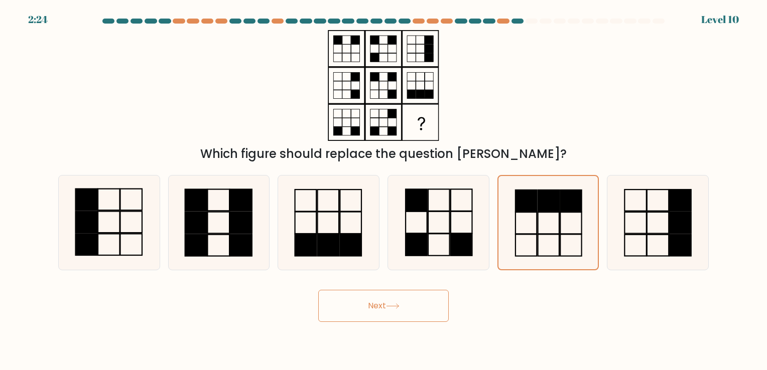
click at [421, 306] on button "Next" at bounding box center [383, 306] width 130 height 32
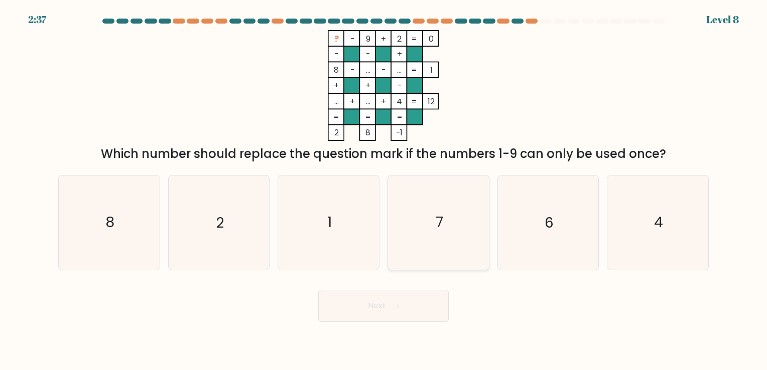
click at [436, 234] on icon "7" at bounding box center [438, 223] width 94 height 94
click at [384, 190] on input "d. 7" at bounding box center [383, 187] width 1 height 5
radio input "true"
click at [412, 296] on button "Next" at bounding box center [383, 306] width 130 height 32
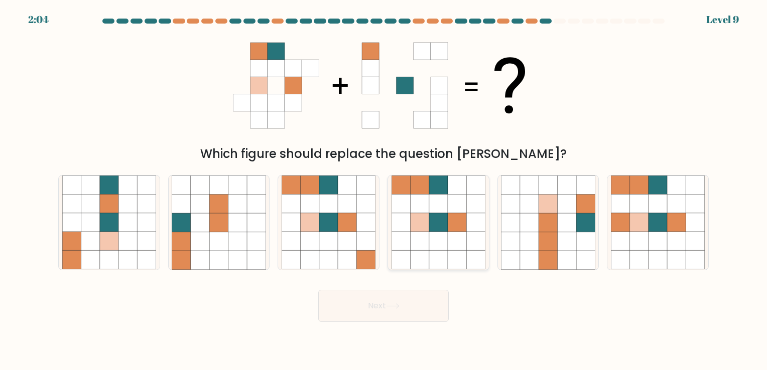
click at [438, 251] on icon at bounding box center [438, 260] width 19 height 19
click at [384, 190] on input "d." at bounding box center [383, 187] width 1 height 5
radio input "true"
click at [400, 311] on button "Next" at bounding box center [383, 306] width 130 height 32
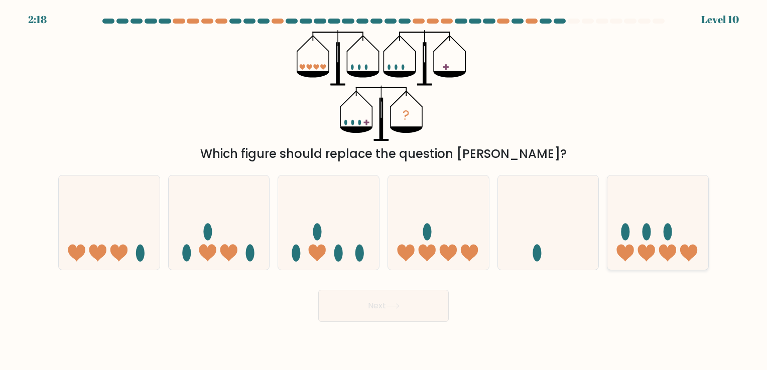
click at [666, 210] on icon at bounding box center [657, 222] width 101 height 83
click at [384, 190] on input "f." at bounding box center [383, 187] width 1 height 5
radio input "true"
click at [433, 296] on button "Next" at bounding box center [383, 306] width 130 height 32
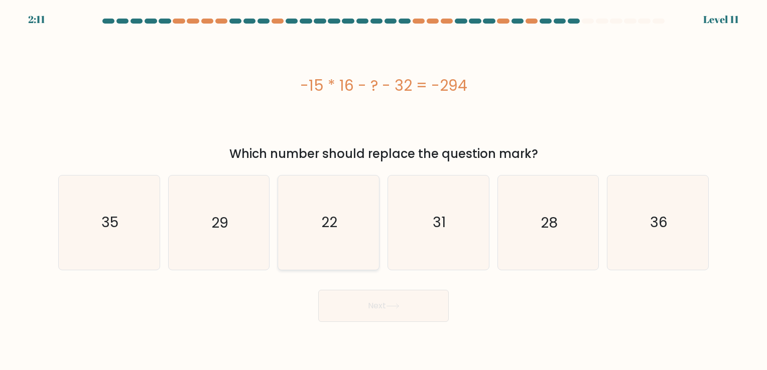
click at [347, 222] on icon "22" at bounding box center [329, 223] width 94 height 94
click at [383, 190] on input "c. 22" at bounding box center [383, 187] width 1 height 5
radio input "true"
click at [354, 308] on button "Next" at bounding box center [383, 306] width 130 height 32
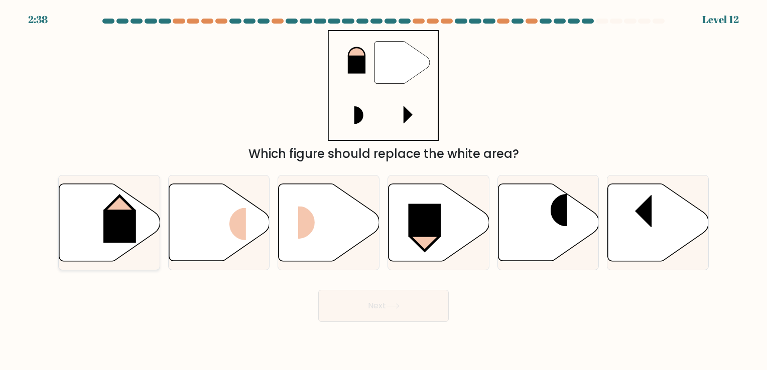
click at [123, 218] on rect at bounding box center [119, 226] width 33 height 33
click at [383, 190] on input "a." at bounding box center [383, 187] width 1 height 5
radio input "true"
click at [348, 296] on button "Next" at bounding box center [383, 306] width 130 height 32
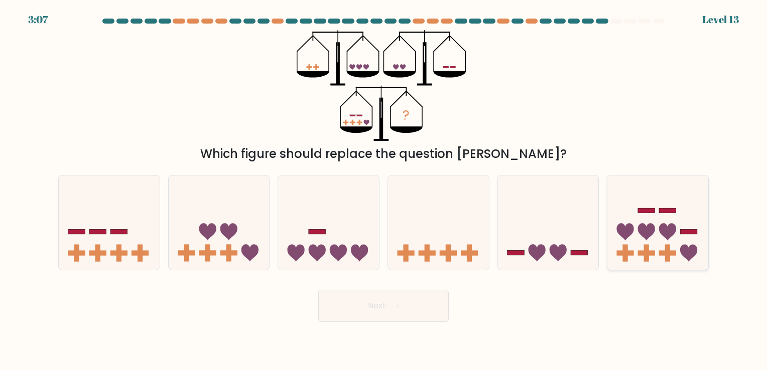
click at [643, 238] on icon at bounding box center [657, 222] width 101 height 83
click at [384, 190] on input "f." at bounding box center [383, 187] width 1 height 5
radio input "true"
click at [398, 296] on button "Next" at bounding box center [383, 306] width 130 height 32
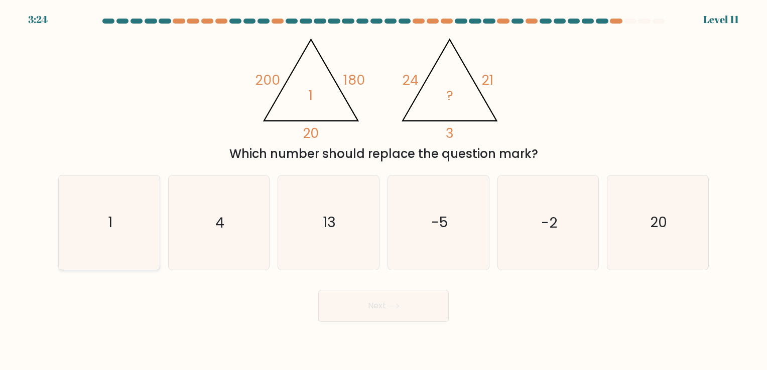
click at [128, 207] on icon "1" at bounding box center [109, 223] width 94 height 94
click at [383, 190] on input "a. 1" at bounding box center [383, 187] width 1 height 5
radio input "true"
click at [354, 306] on button "Next" at bounding box center [383, 306] width 130 height 32
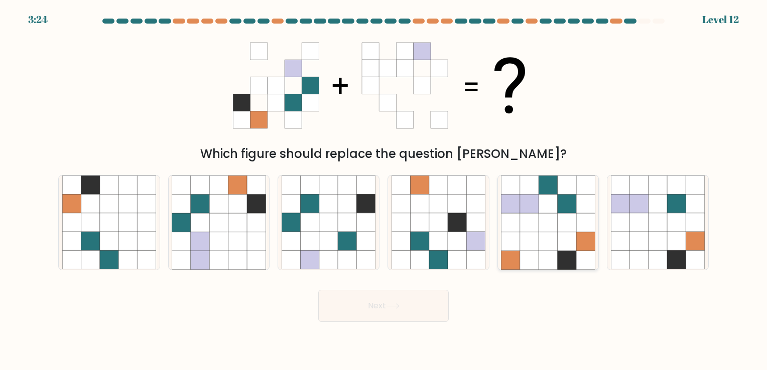
click at [566, 220] on icon at bounding box center [567, 222] width 19 height 19
click at [384, 190] on input "e." at bounding box center [383, 187] width 1 height 5
radio input "true"
click at [383, 313] on button "Next" at bounding box center [383, 306] width 130 height 32
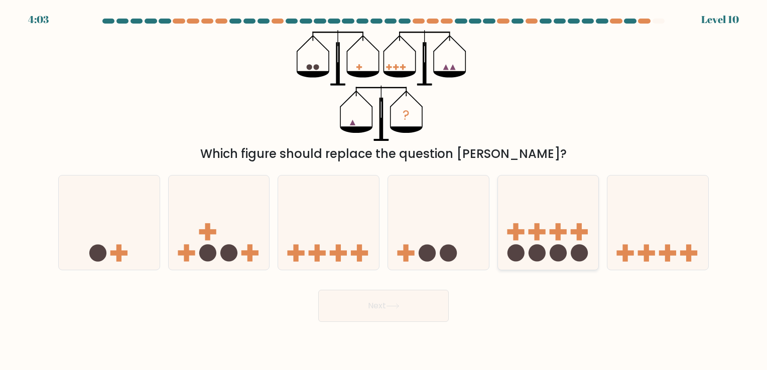
click at [518, 233] on rect at bounding box center [515, 231] width 17 height 5
click at [384, 190] on input "e." at bounding box center [383, 187] width 1 height 5
radio input "true"
click at [392, 307] on icon at bounding box center [393, 307] width 14 height 6
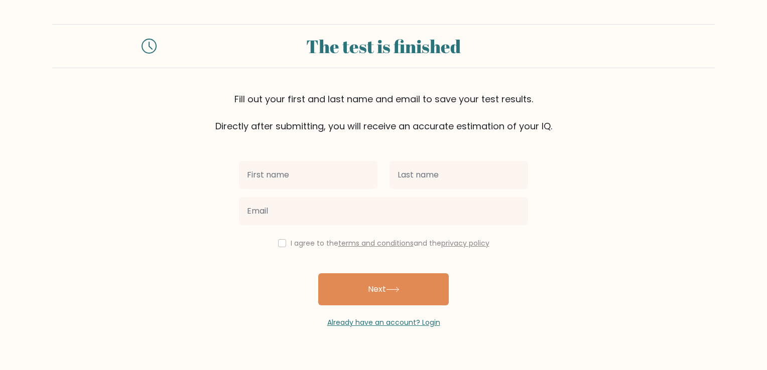
click at [337, 188] on input "text" at bounding box center [308, 175] width 139 height 28
type input "Akwa"
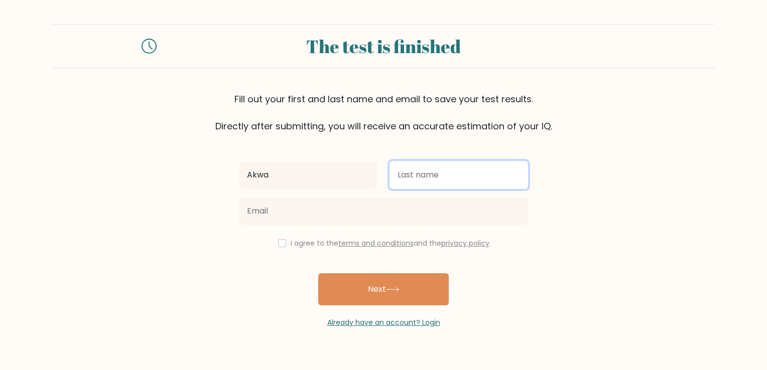
click at [440, 169] on input "text" at bounding box center [458, 175] width 139 height 28
type input "[PERSON_NAME]"
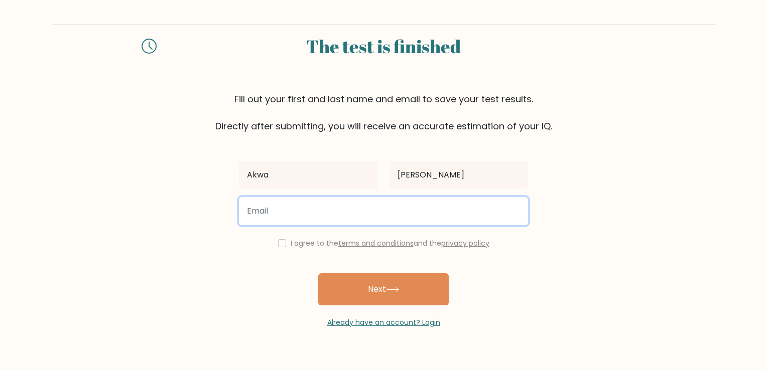
click at [366, 218] on input "email" at bounding box center [383, 211] width 289 height 28
type input "[EMAIL_ADDRESS][DOMAIN_NAME]"
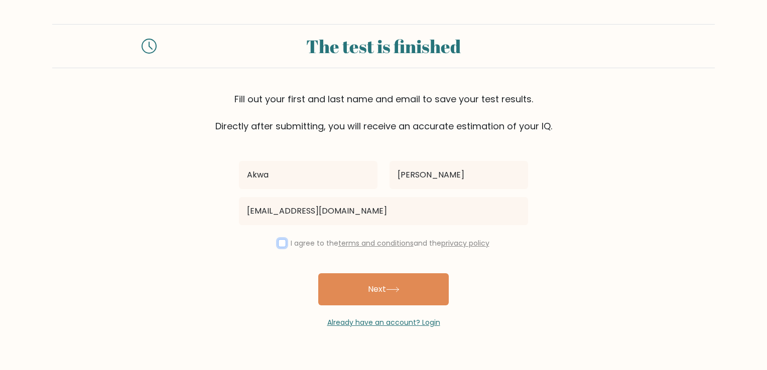
click at [279, 245] on input "checkbox" at bounding box center [282, 243] width 8 height 8
checkbox input "true"
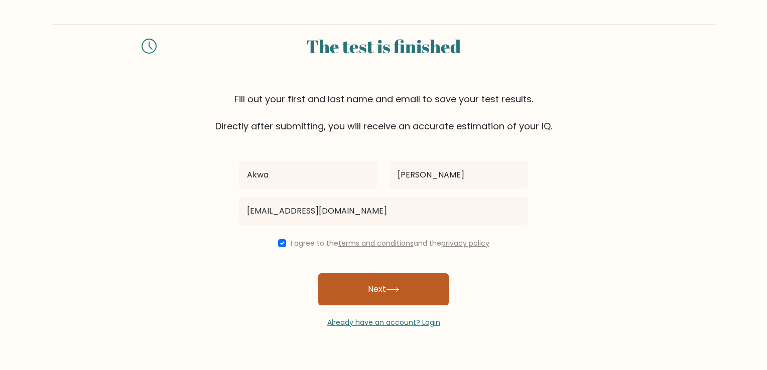
click at [336, 283] on button "Next" at bounding box center [383, 290] width 130 height 32
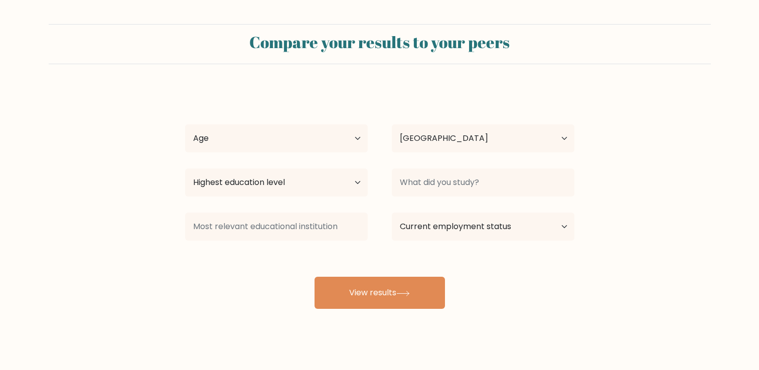
select select "NG"
click at [319, 142] on select "Age Under [DEMOGRAPHIC_DATA] [DEMOGRAPHIC_DATA] [DEMOGRAPHIC_DATA] [DEMOGRAPHIC…" at bounding box center [276, 138] width 183 height 28
select select "25_34"
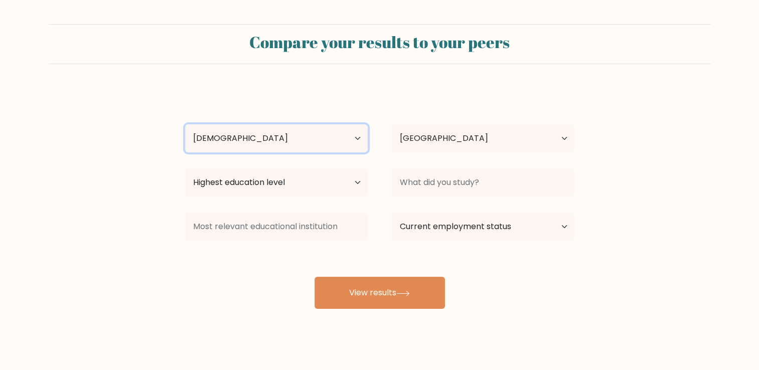
click at [185, 124] on select "Age Under [DEMOGRAPHIC_DATA] [DEMOGRAPHIC_DATA] [DEMOGRAPHIC_DATA] [DEMOGRAPHIC…" at bounding box center [276, 138] width 183 height 28
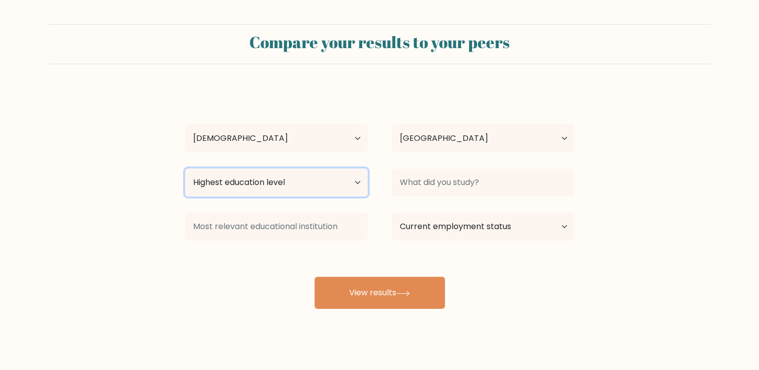
click at [289, 188] on select "Highest education level No schooling Primary Lower Secondary Upper Secondary Oc…" at bounding box center [276, 183] width 183 height 28
select select "bachelors_degree"
click at [185, 169] on select "Highest education level No schooling Primary Lower Secondary Upper Secondary Oc…" at bounding box center [276, 183] width 183 height 28
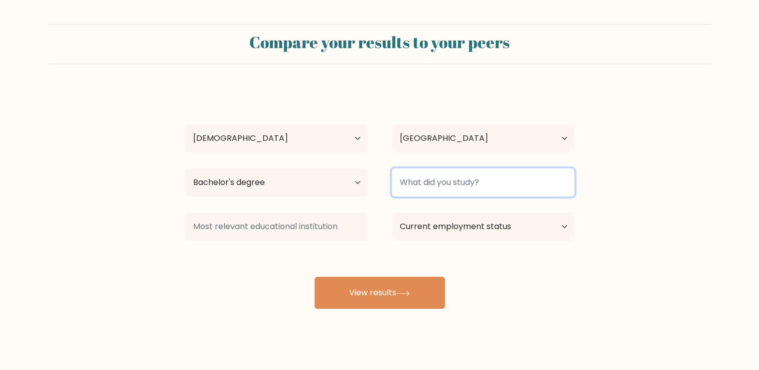
click at [461, 184] on input at bounding box center [483, 183] width 183 height 28
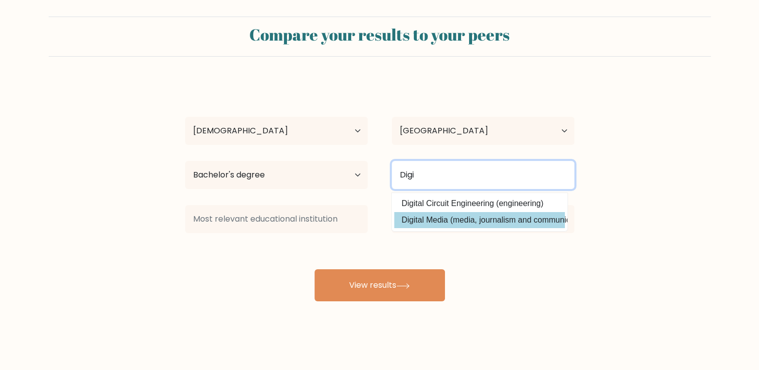
scroll to position [10, 0]
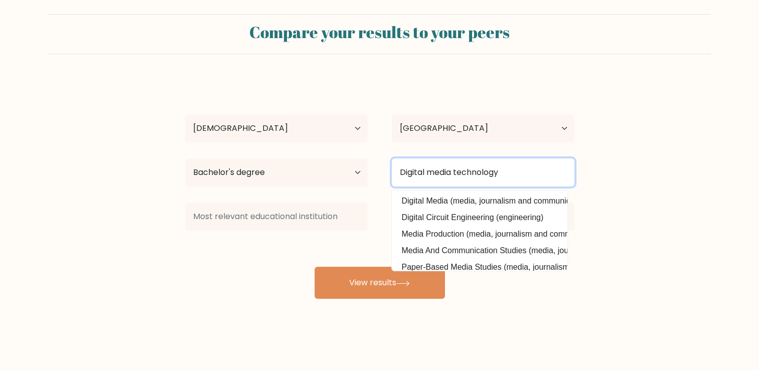
type input "Digital media technology"
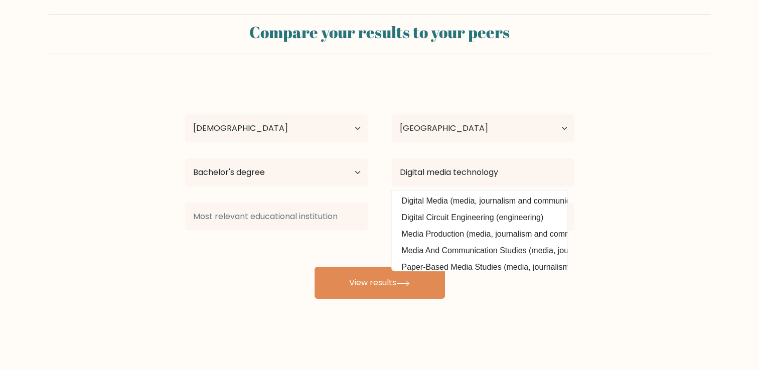
click at [404, 310] on div "Compare your results to your peers [PERSON_NAME] Age Under [DEMOGRAPHIC_DATA] […" at bounding box center [379, 180] width 759 height 380
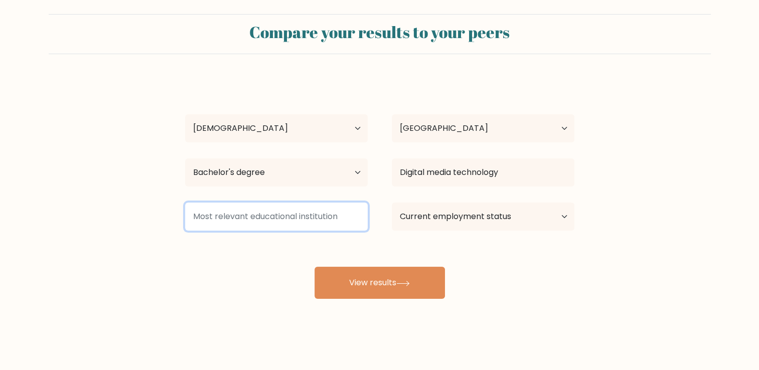
click at [331, 219] on input at bounding box center [276, 217] width 183 height 28
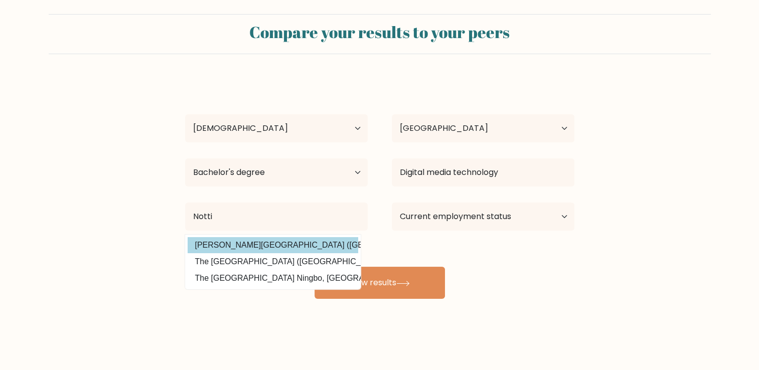
click at [307, 250] on option "[PERSON_NAME][GEOGRAPHIC_DATA] ([GEOGRAPHIC_DATA])" at bounding box center [273, 245] width 171 height 16
type input "[PERSON_NAME][GEOGRAPHIC_DATA]"
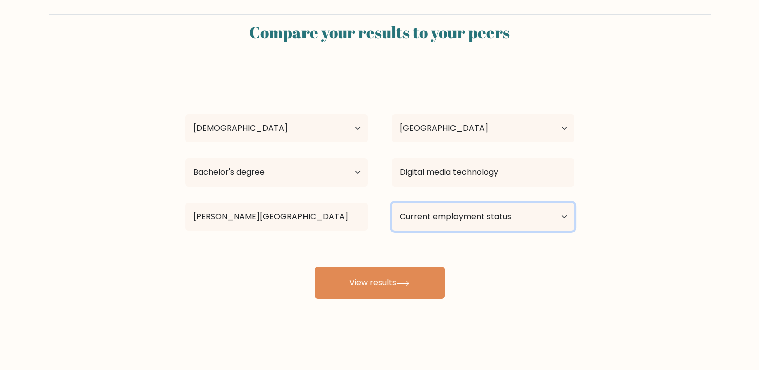
click at [443, 219] on select "Current employment status Employed Student Retired Other / prefer not to answer" at bounding box center [483, 217] width 183 height 28
select select "other"
click at [392, 203] on select "Current employment status Employed Student Retired Other / prefer not to answer" at bounding box center [483, 217] width 183 height 28
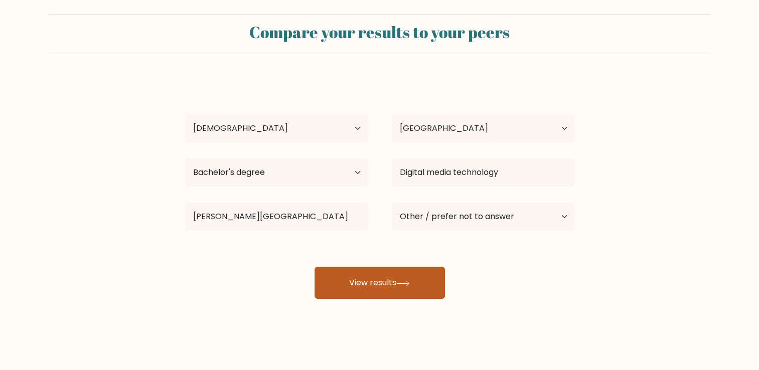
click at [377, 283] on button "View results" at bounding box center [380, 283] width 130 height 32
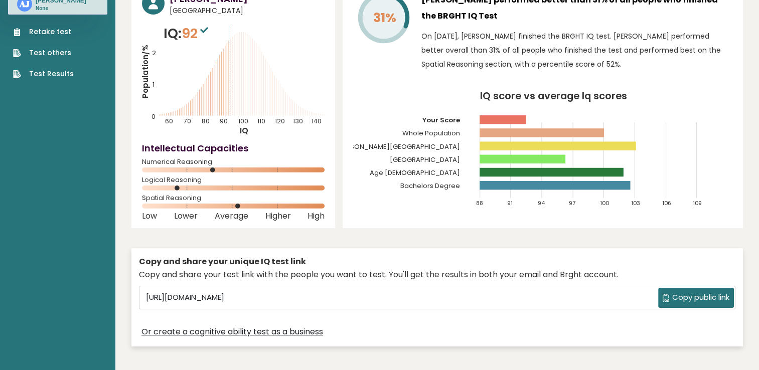
scroll to position [61, 0]
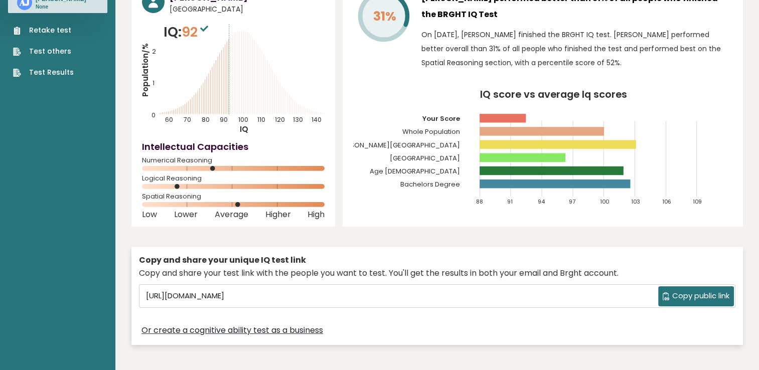
click at [676, 297] on span "Copy public link" at bounding box center [700, 297] width 57 height 12
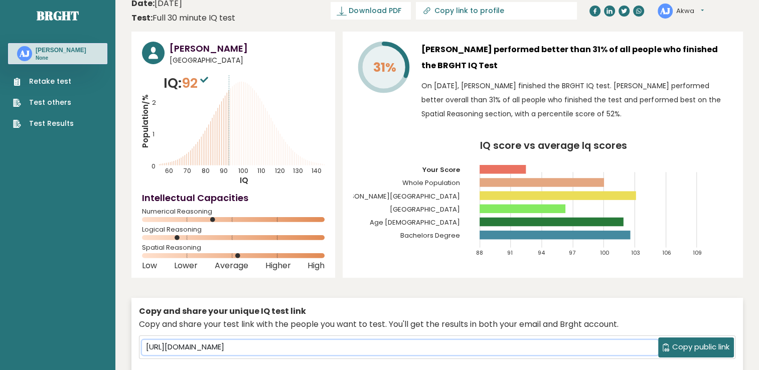
scroll to position [0, 0]
